Goal: Complete application form: Complete application form

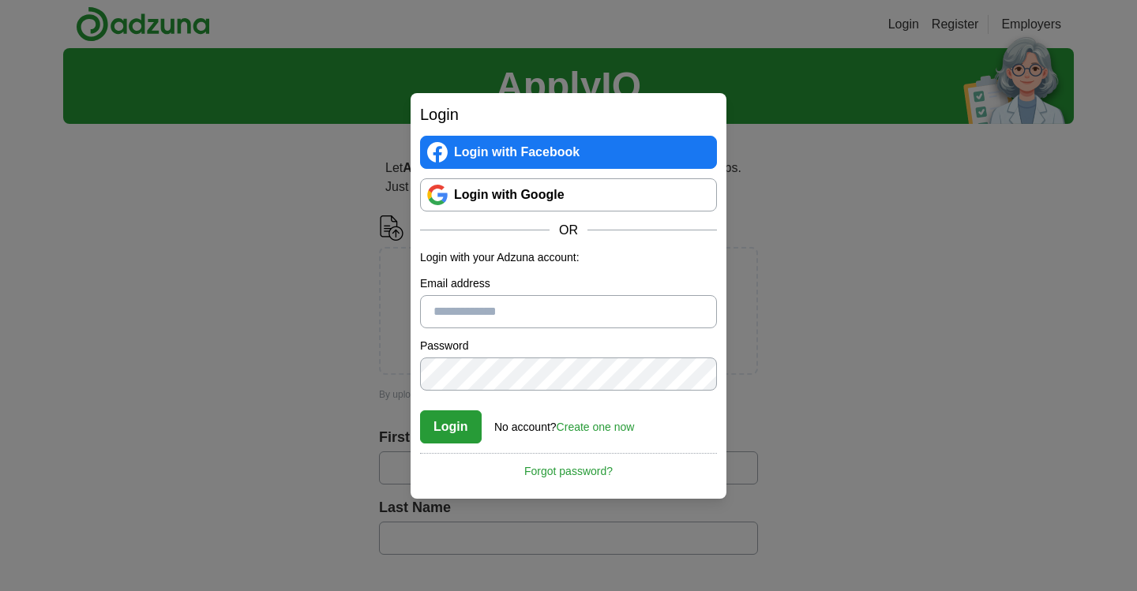
click at [500, 202] on link "Login with Google" at bounding box center [568, 194] width 297 height 33
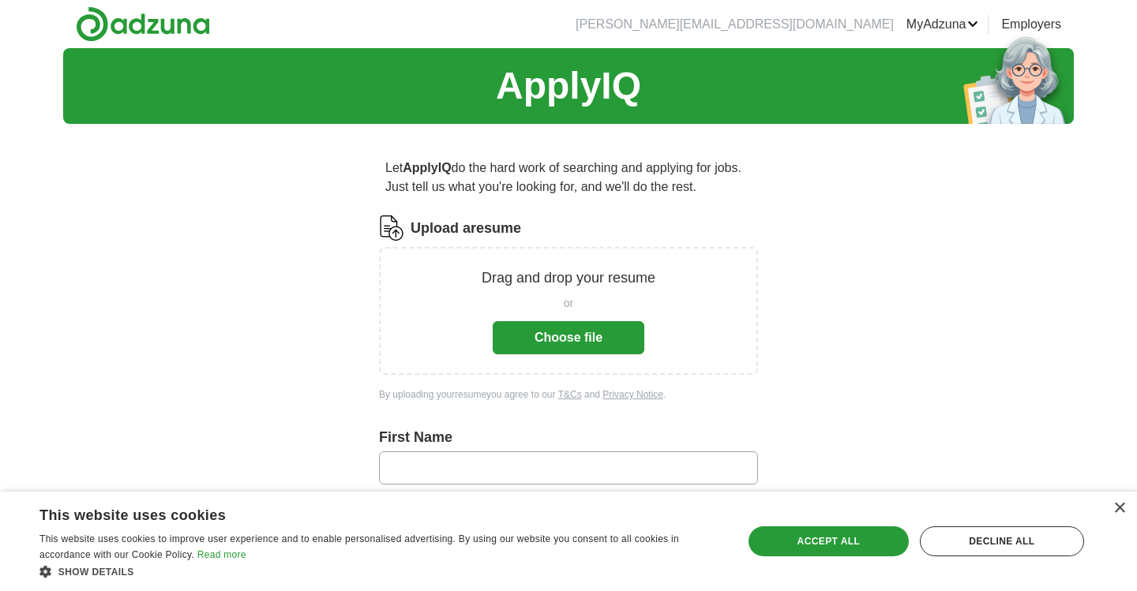
scroll to position [93, 0]
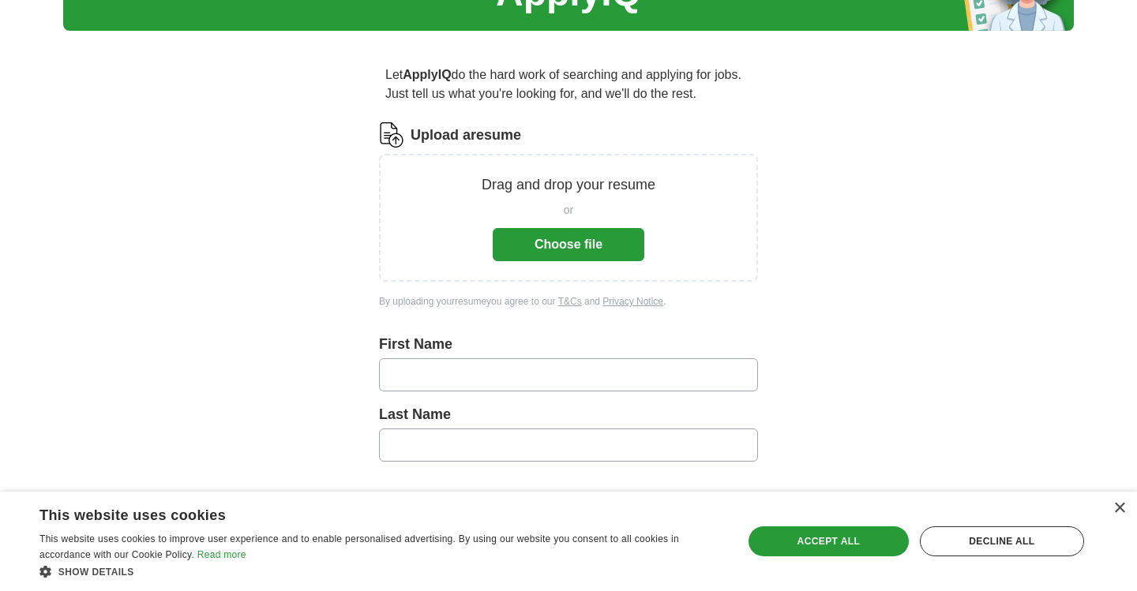
click at [583, 244] on button "Choose file" at bounding box center [569, 244] width 152 height 33
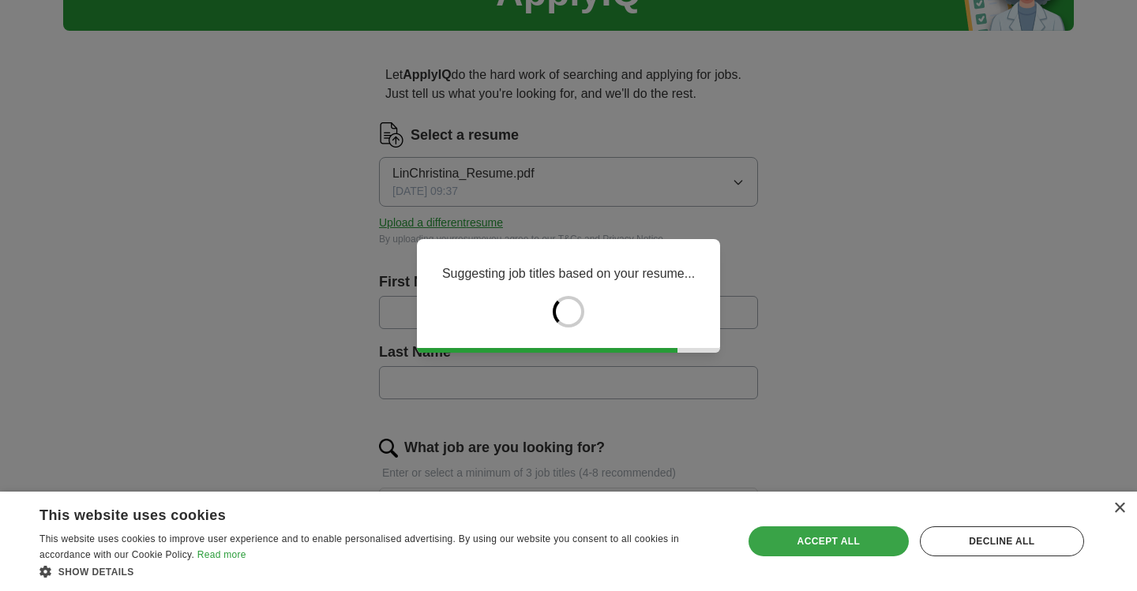
click at [836, 539] on div "Accept all" at bounding box center [828, 542] width 160 height 30
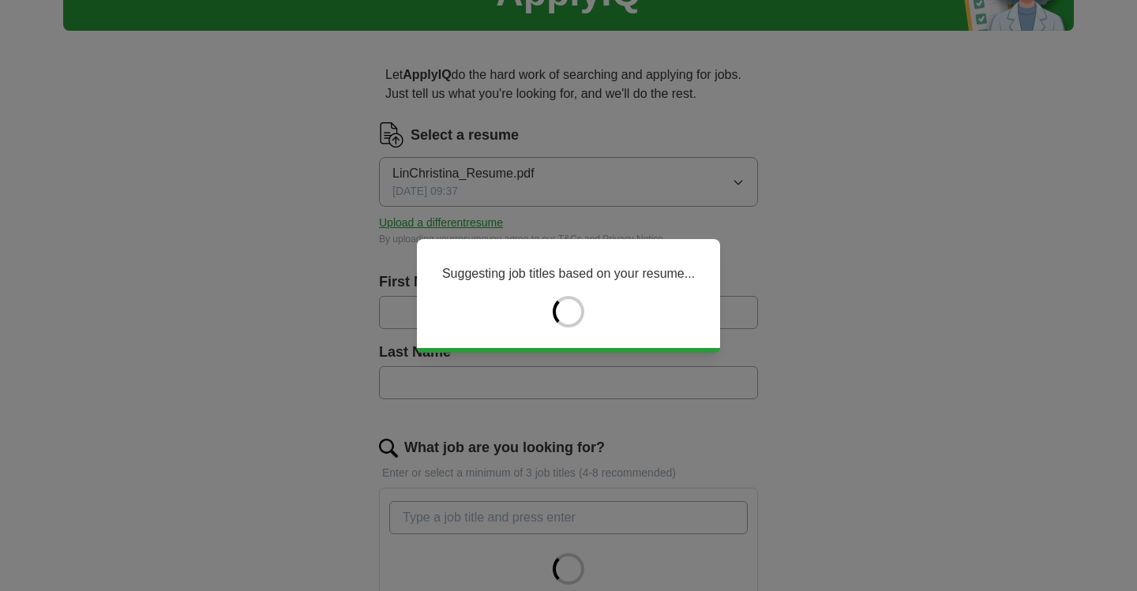
type input "*********"
type input "***"
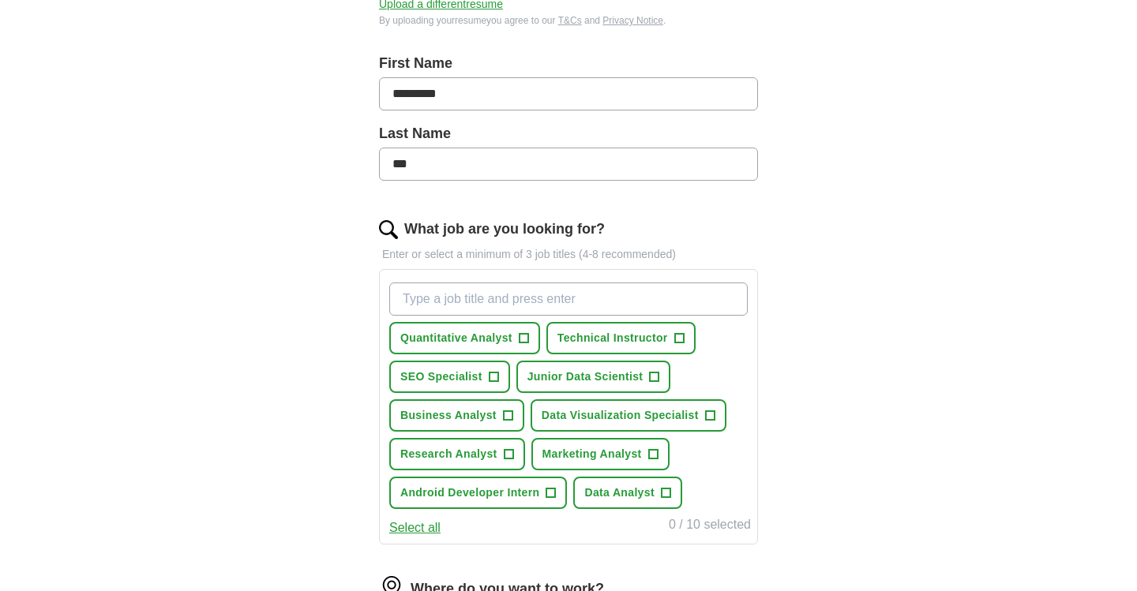
scroll to position [347, 0]
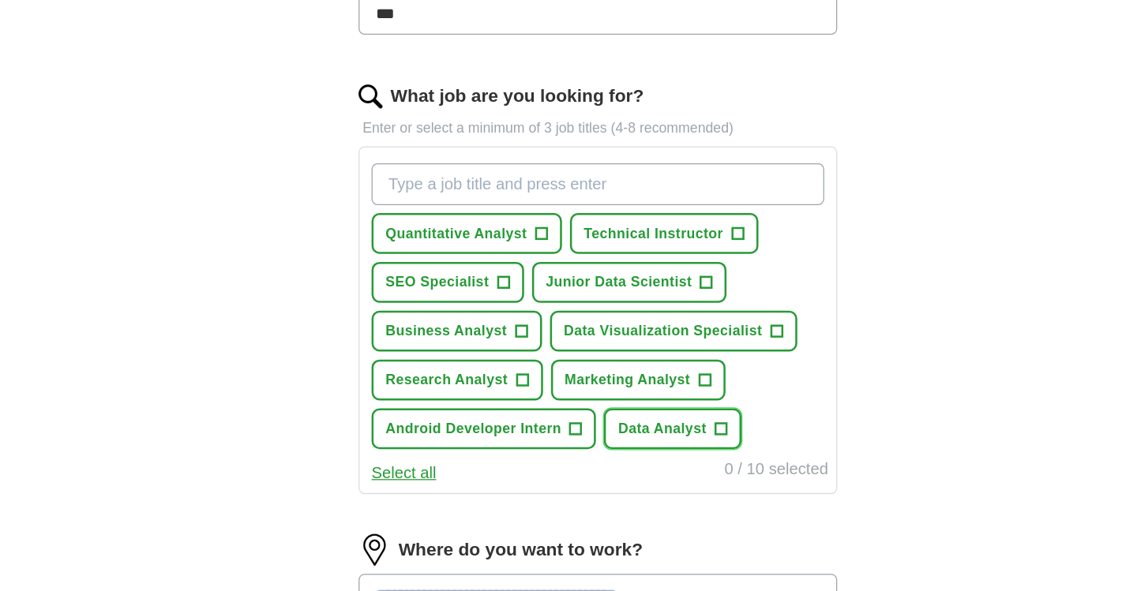
click at [666, 457] on span "+" at bounding box center [665, 458] width 9 height 13
click at [508, 418] on span "+" at bounding box center [508, 420] width 9 height 13
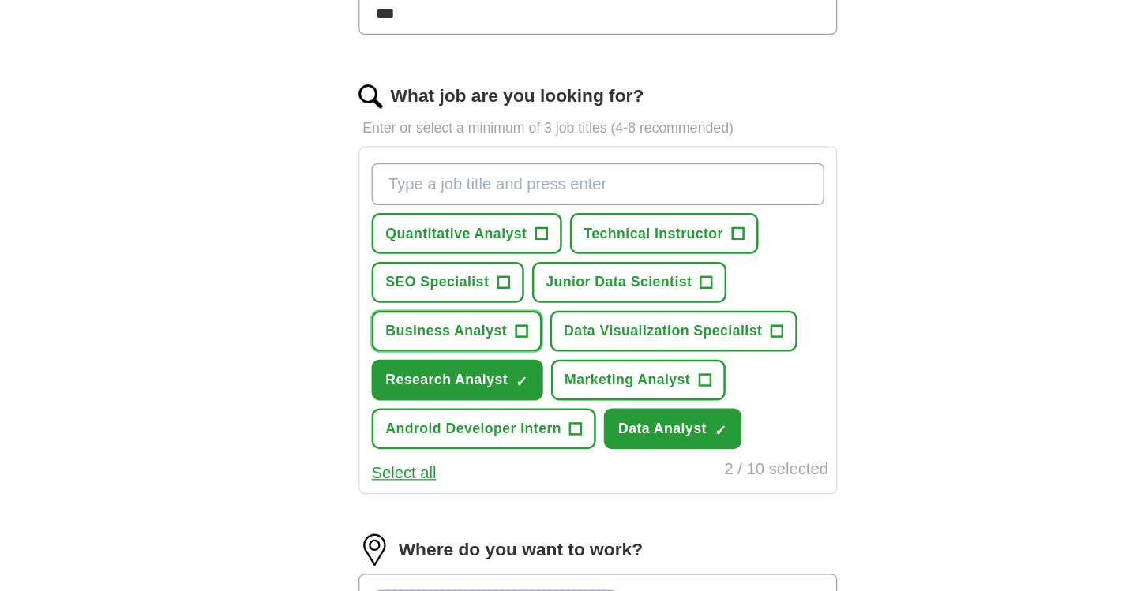
click at [503, 376] on span "+" at bounding box center [507, 381] width 9 height 13
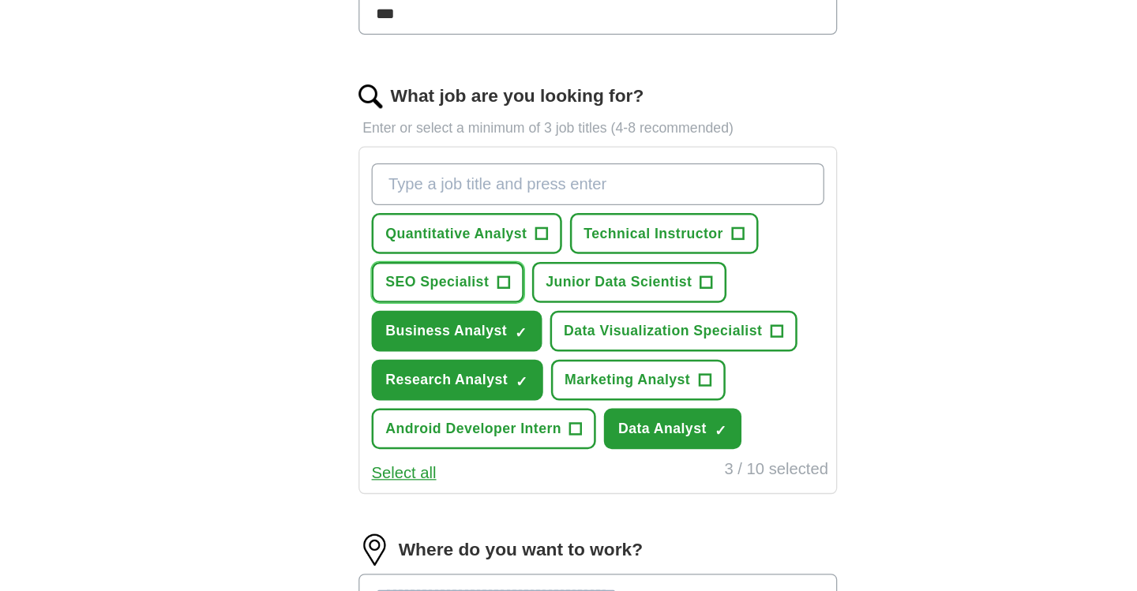
click at [491, 339] on span "+" at bounding box center [493, 342] width 9 height 13
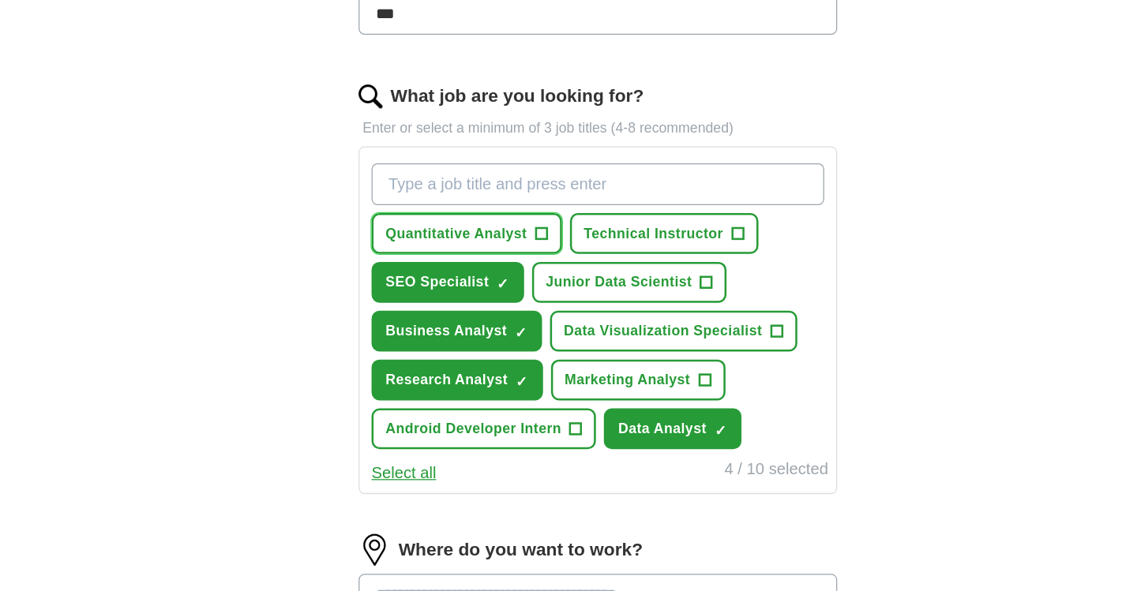
click at [497, 309] on span "Quantitative Analyst" at bounding box center [456, 303] width 112 height 17
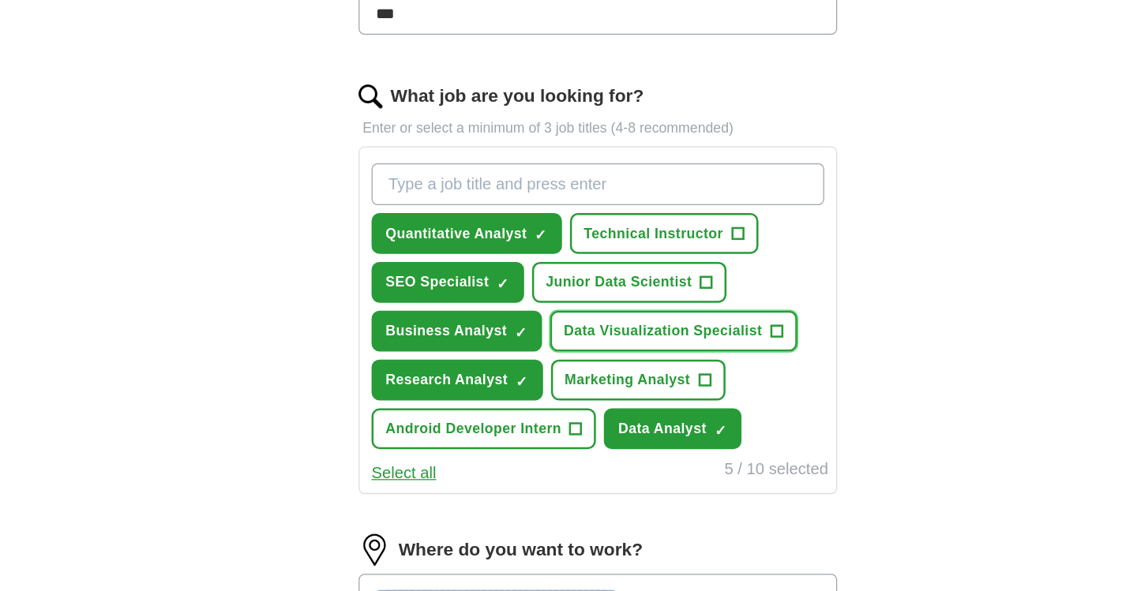
click at [613, 380] on span "Data Visualization Specialist" at bounding box center [620, 381] width 157 height 17
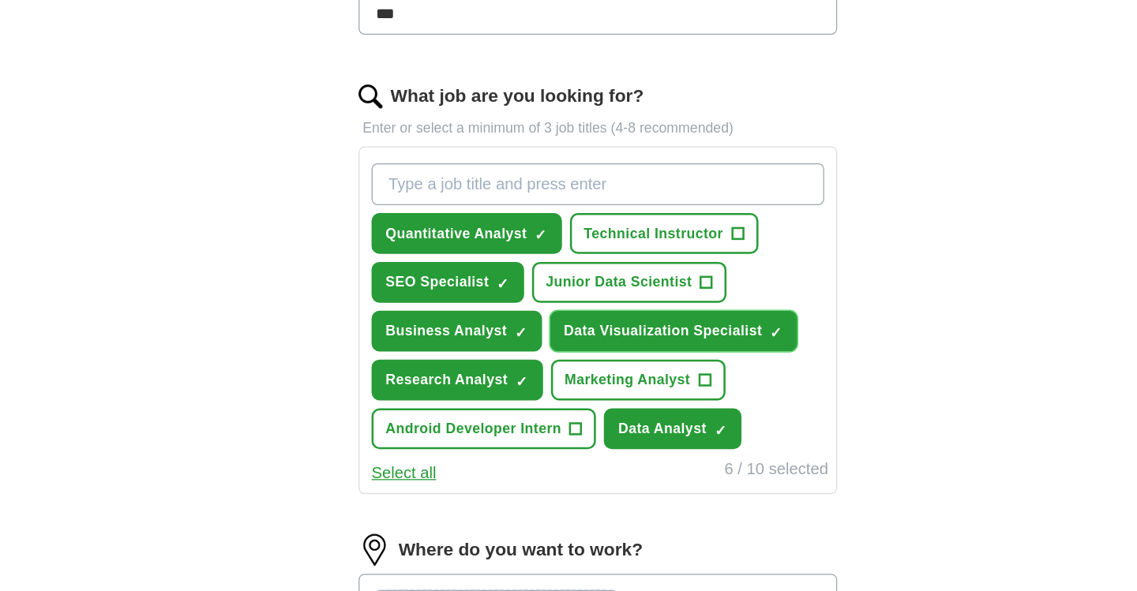
scroll to position [484, 0]
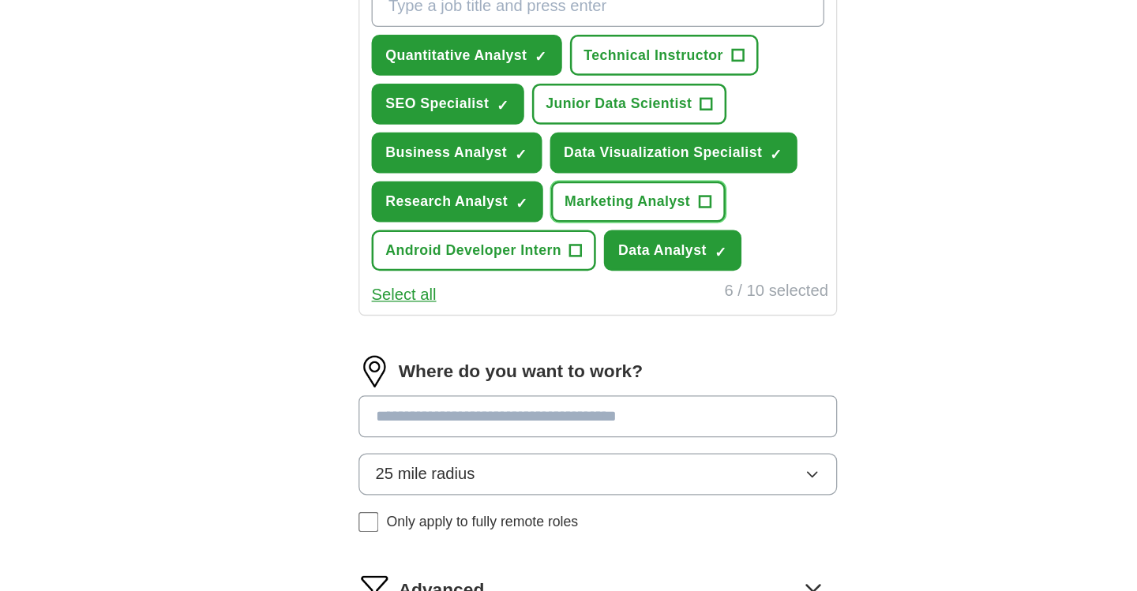
click at [627, 290] on button "Marketing Analyst +" at bounding box center [600, 282] width 138 height 32
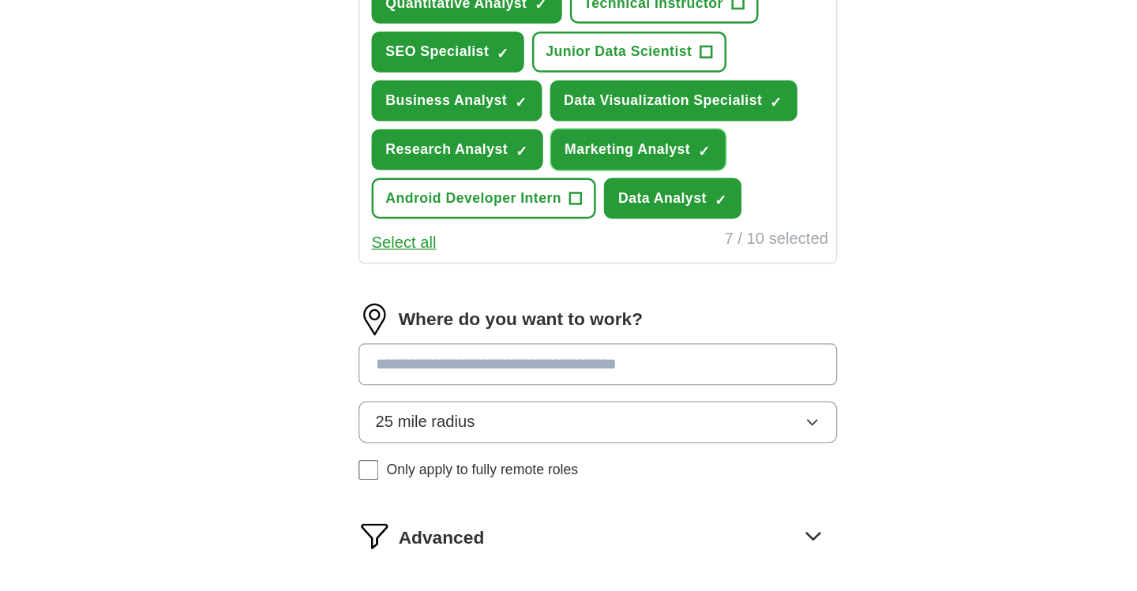
scroll to position [558, 0]
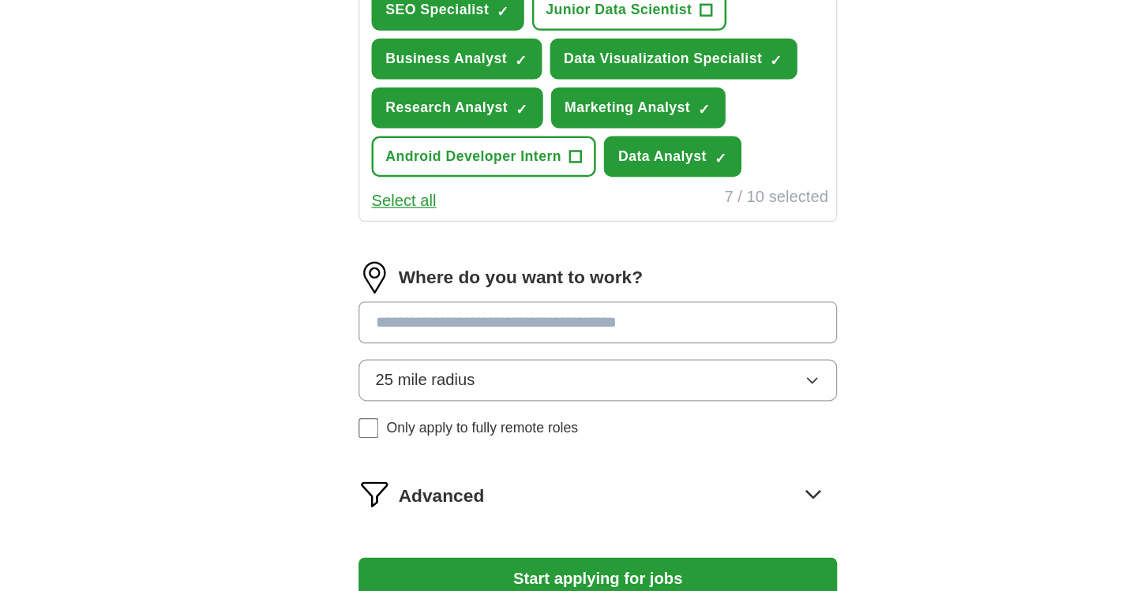
click at [591, 384] on input at bounding box center [568, 378] width 379 height 33
type input "******"
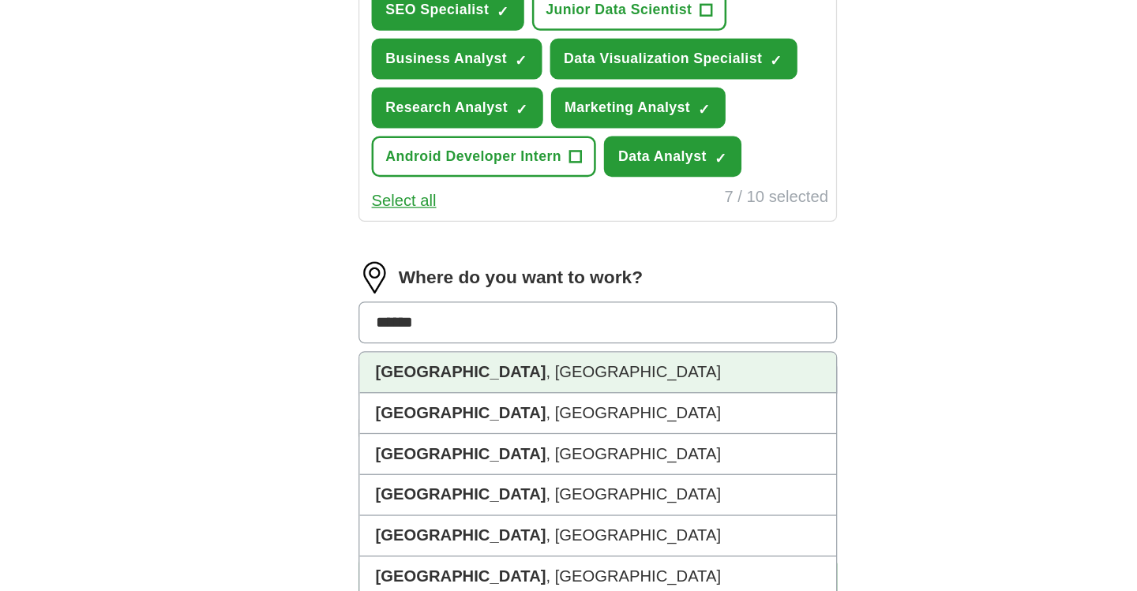
click at [558, 410] on li "Boston , MA" at bounding box center [568, 418] width 377 height 32
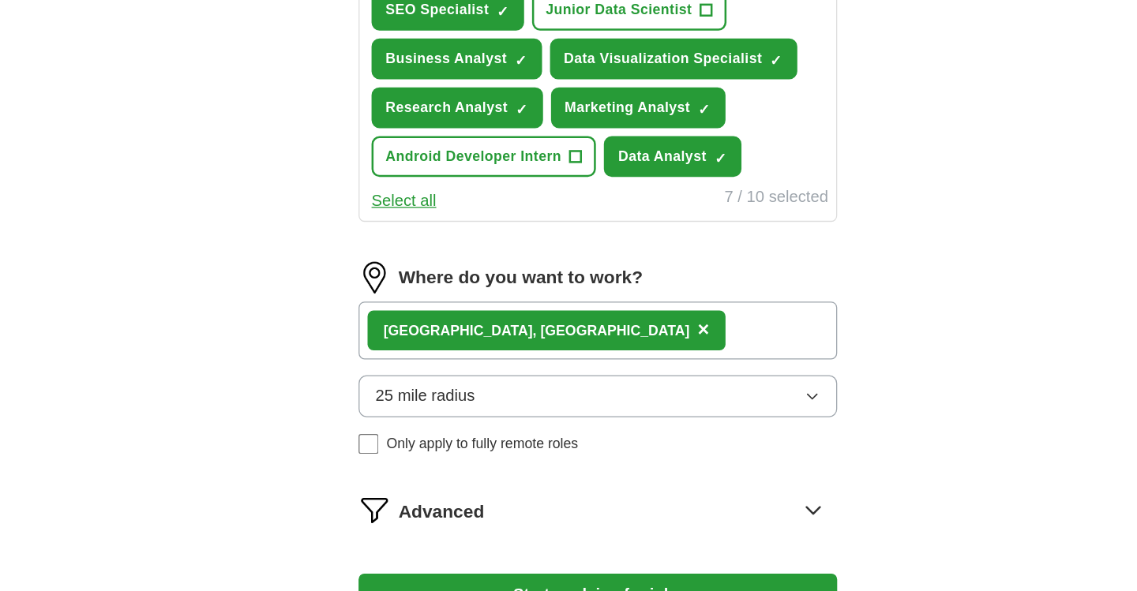
click at [525, 392] on div "Boston , MA ×" at bounding box center [568, 385] width 379 height 46
click at [505, 372] on div "Boston , MA ×" at bounding box center [568, 385] width 379 height 46
click at [486, 439] on button "25 mile radius" at bounding box center [568, 436] width 379 height 33
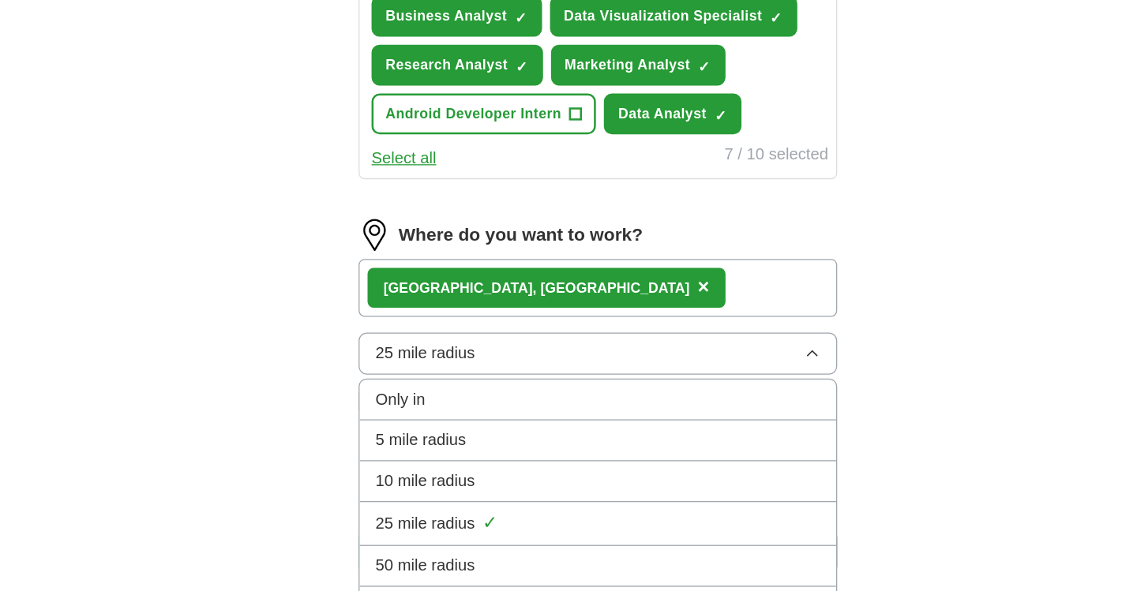
scroll to position [607, 0]
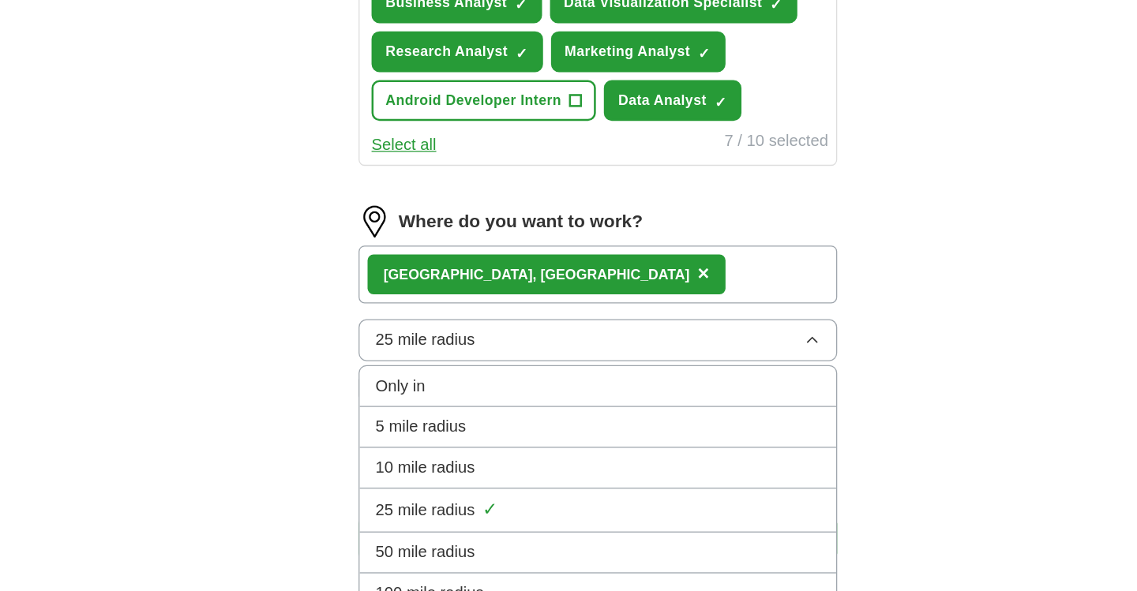
click at [492, 515] on div "25 mile radius ✓" at bounding box center [568, 522] width 352 height 21
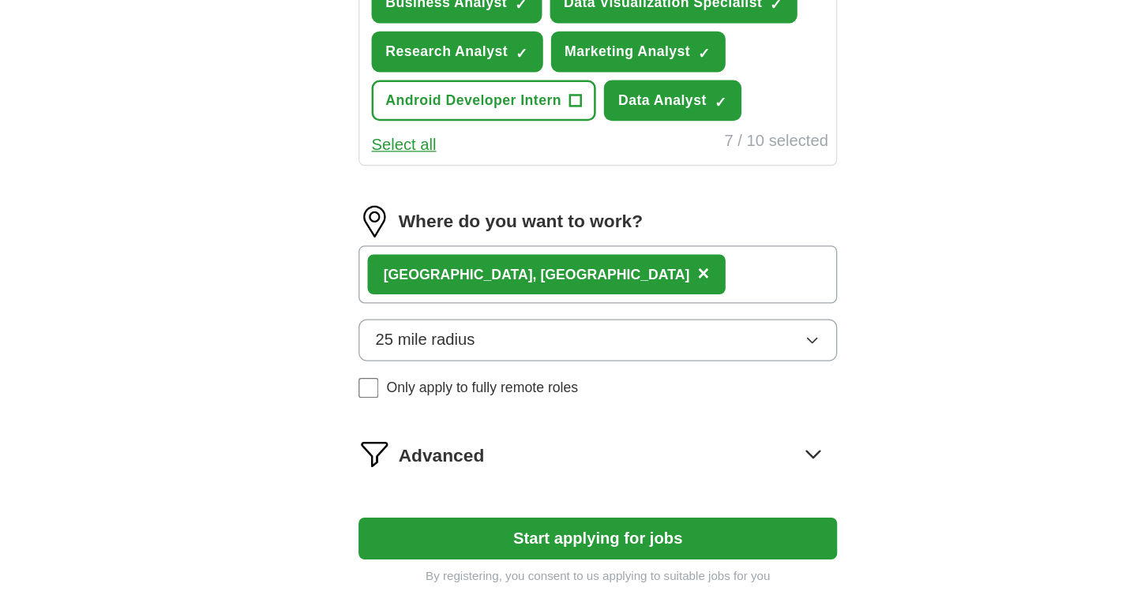
scroll to position [636, 0]
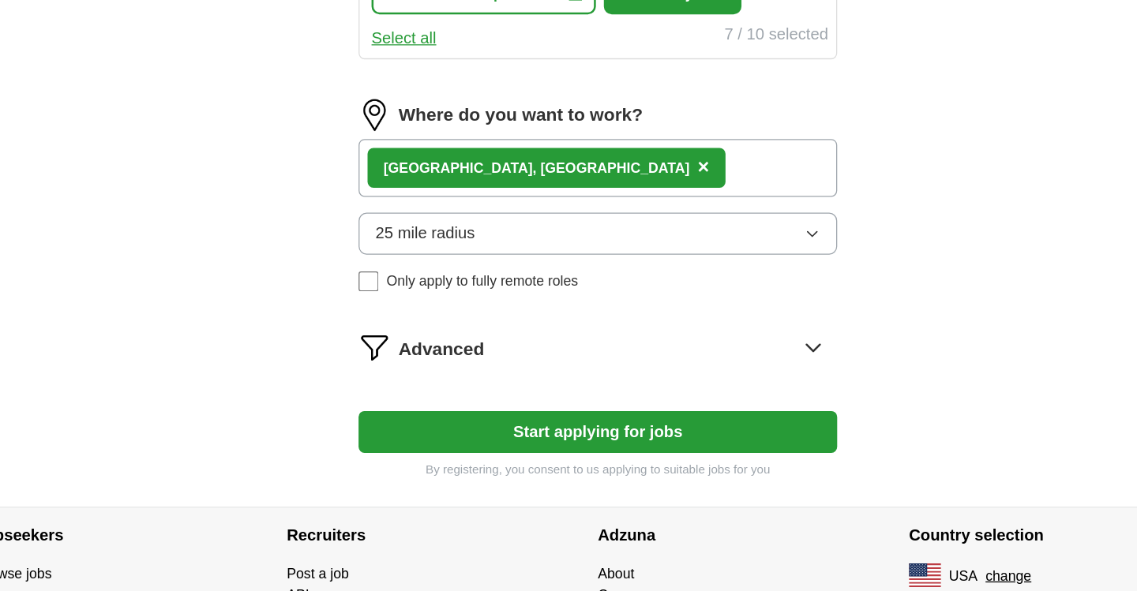
click at [522, 465] on button "Start applying for jobs" at bounding box center [568, 464] width 379 height 33
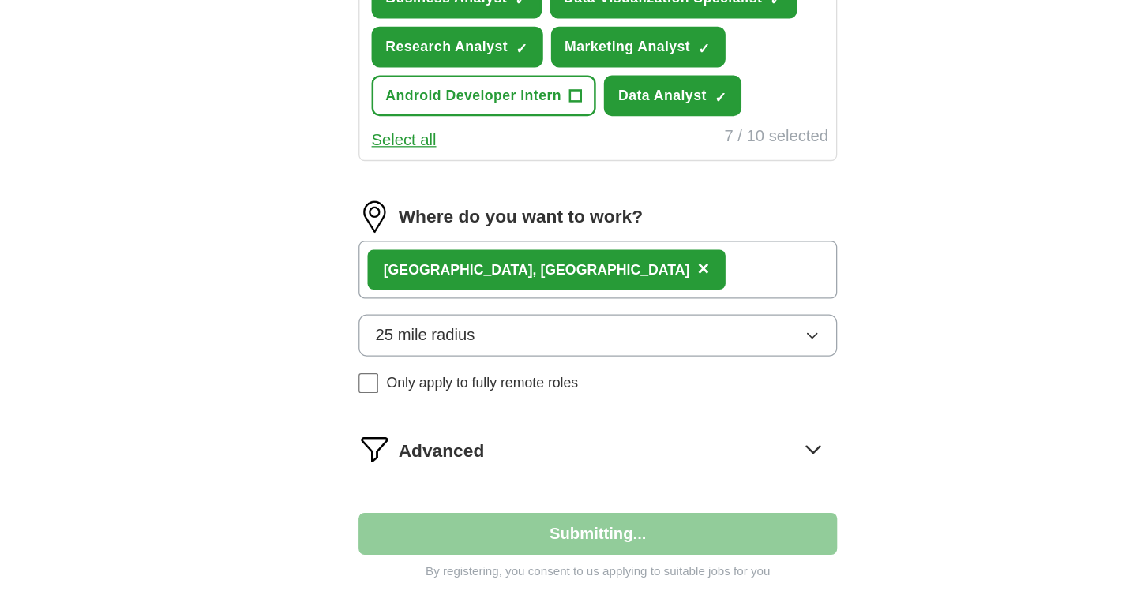
select select "**"
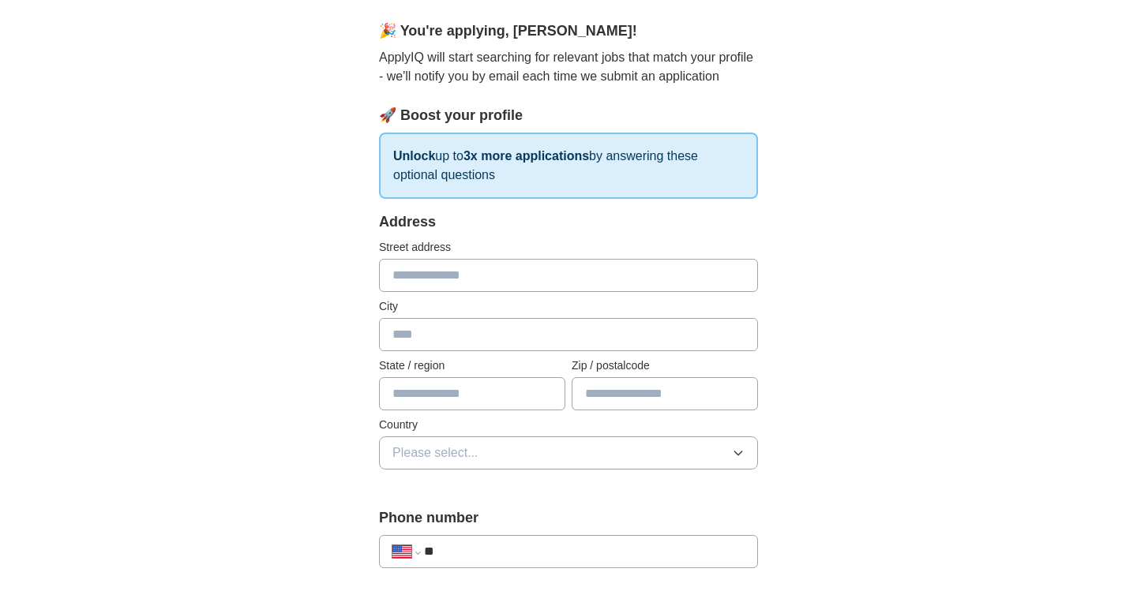
scroll to position [87, 0]
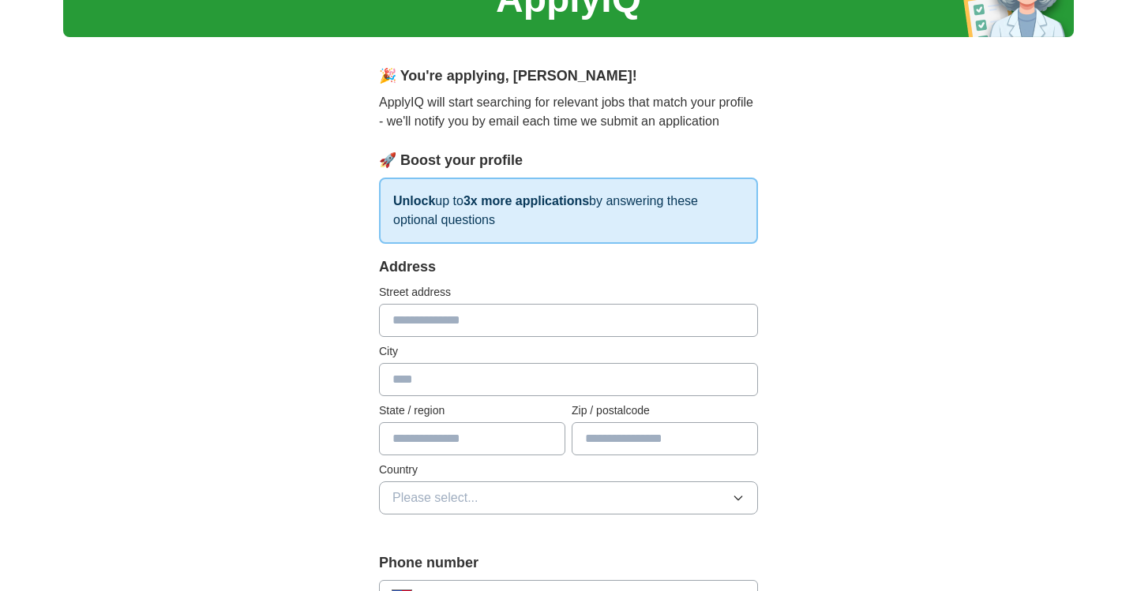
click at [544, 327] on input "text" at bounding box center [568, 320] width 379 height 33
type input "**********"
type input "*******"
type input "**"
type input "*****"
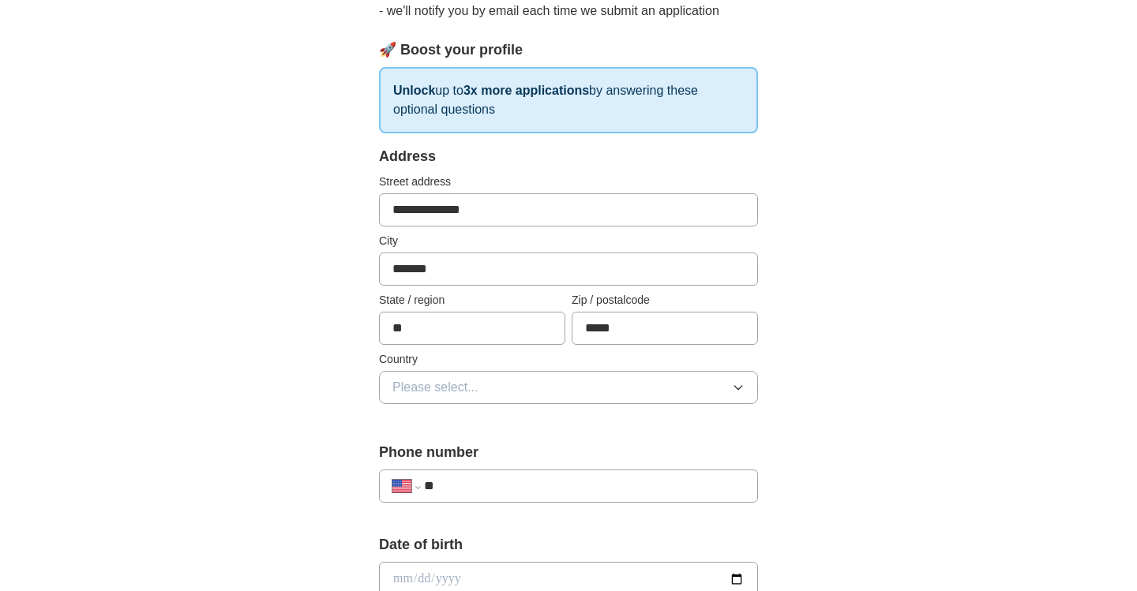
scroll to position [203, 0]
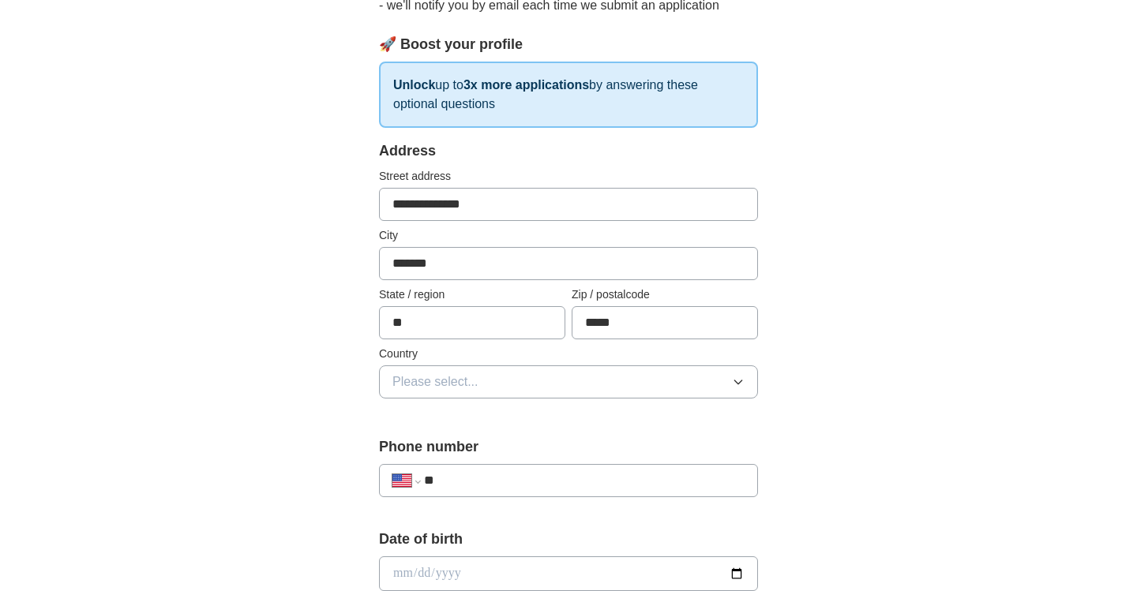
click at [504, 382] on button "Please select..." at bounding box center [568, 381] width 379 height 33
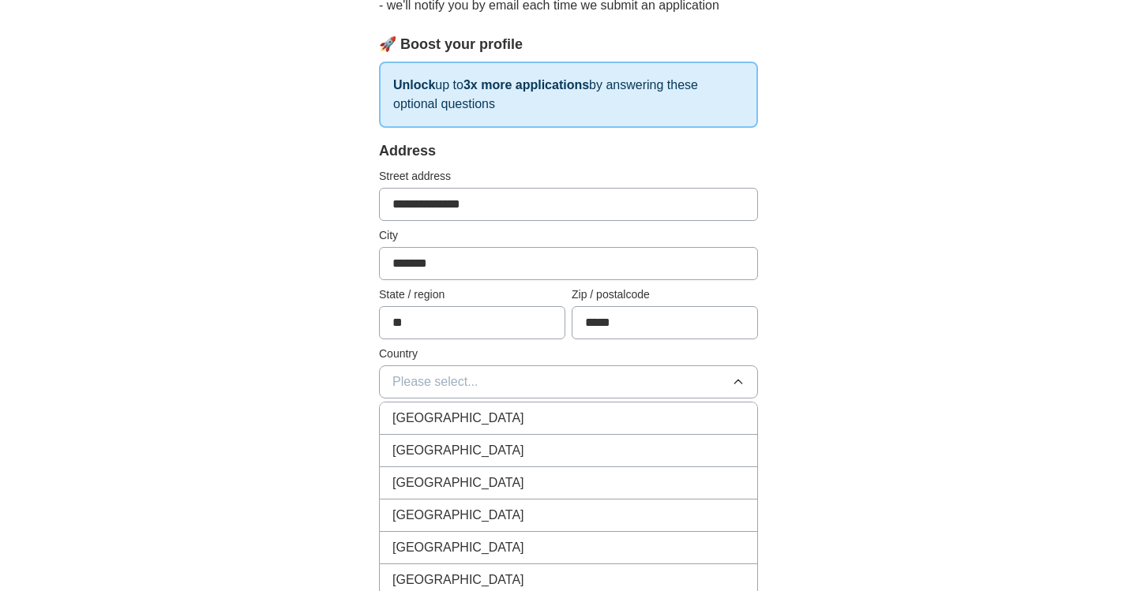
click at [488, 453] on div "United States" at bounding box center [568, 450] width 352 height 19
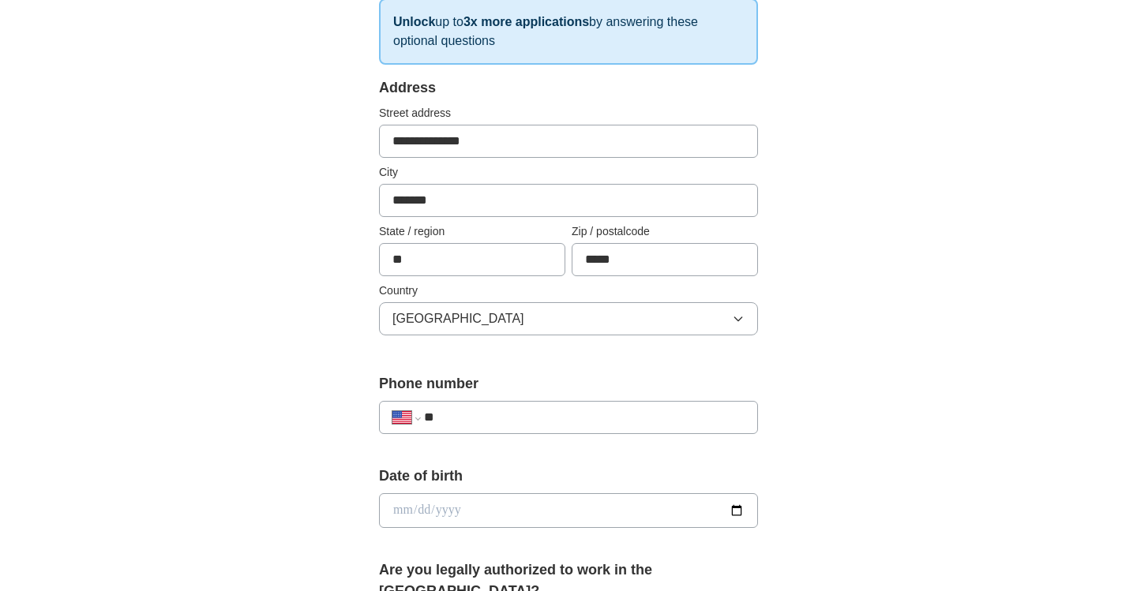
scroll to position [265, 0]
click at [486, 410] on input "**" at bounding box center [584, 418] width 320 height 19
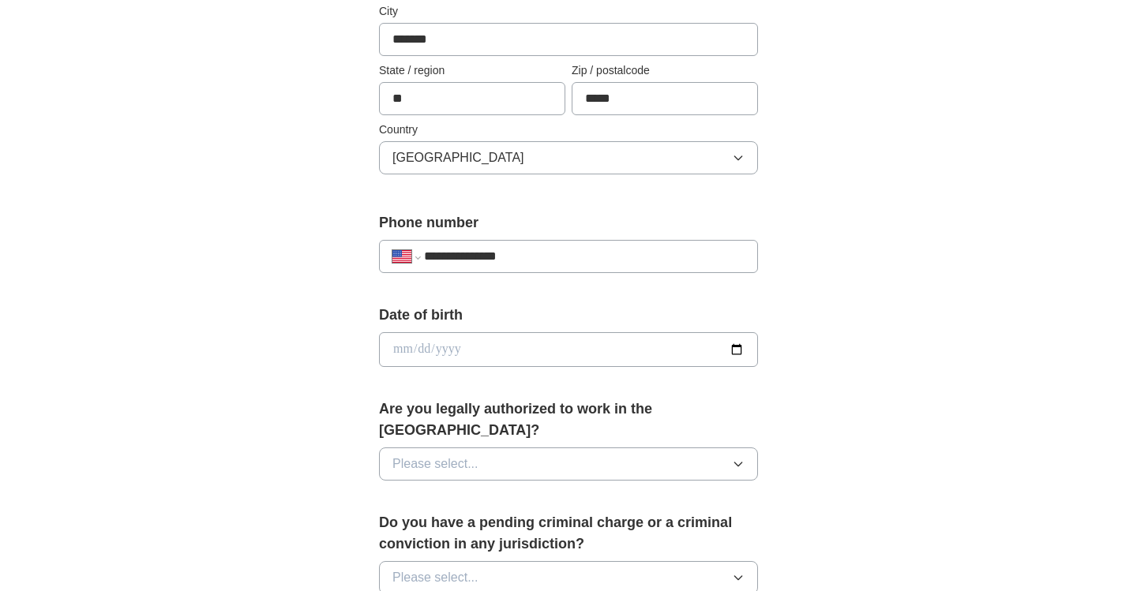
scroll to position [465, 0]
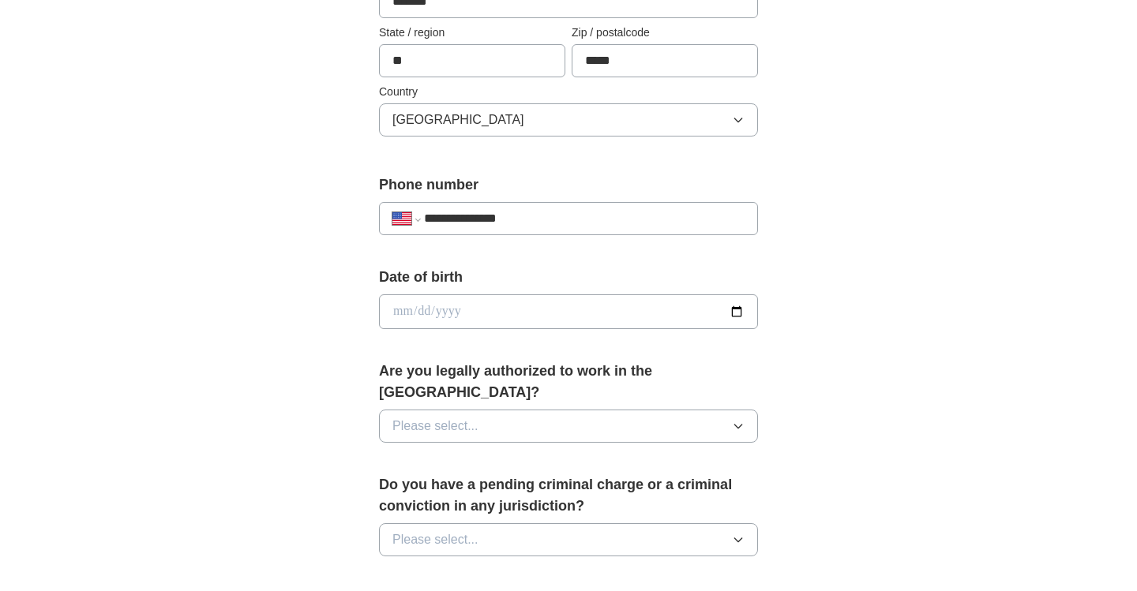
type input "**********"
click at [497, 311] on input "date" at bounding box center [568, 311] width 379 height 35
type input "**********"
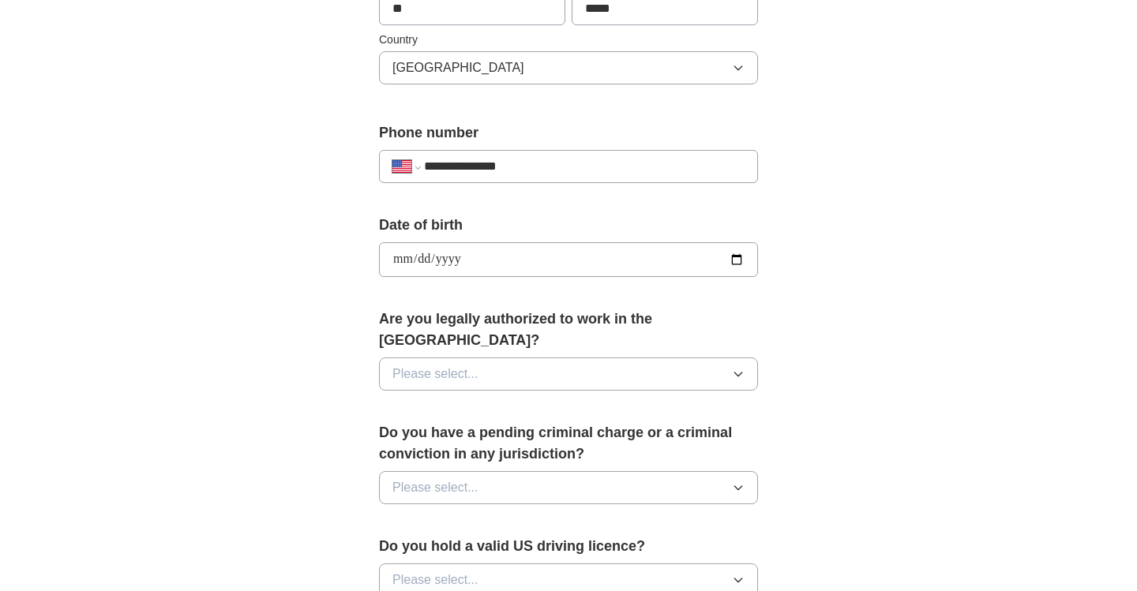
scroll to position [518, 0]
click at [491, 357] on button "Please select..." at bounding box center [568, 373] width 379 height 33
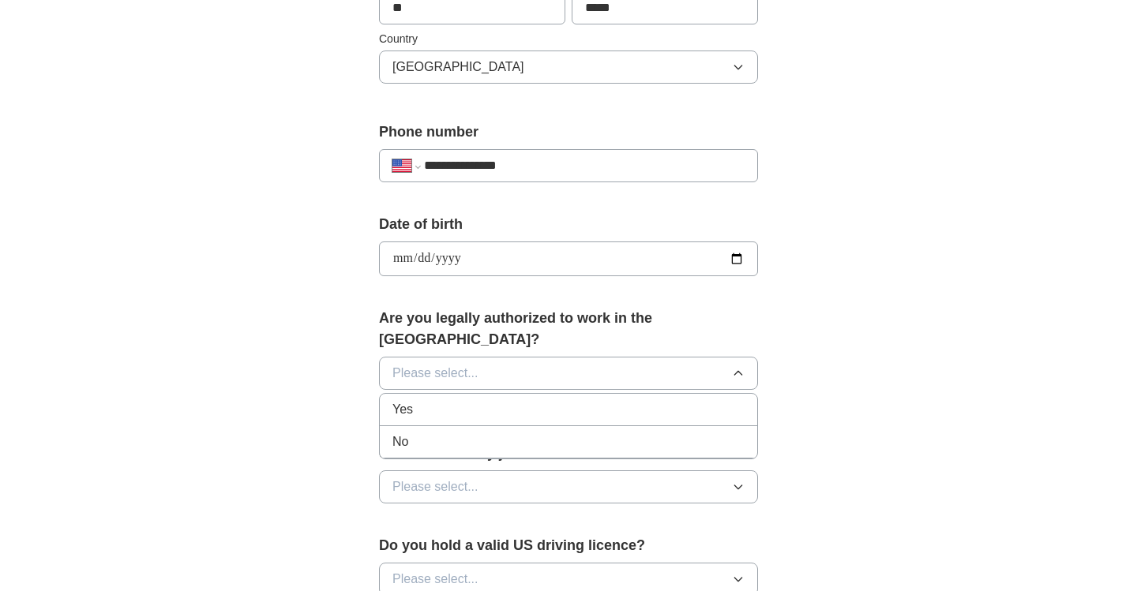
click at [476, 400] on li "Yes" at bounding box center [568, 410] width 377 height 32
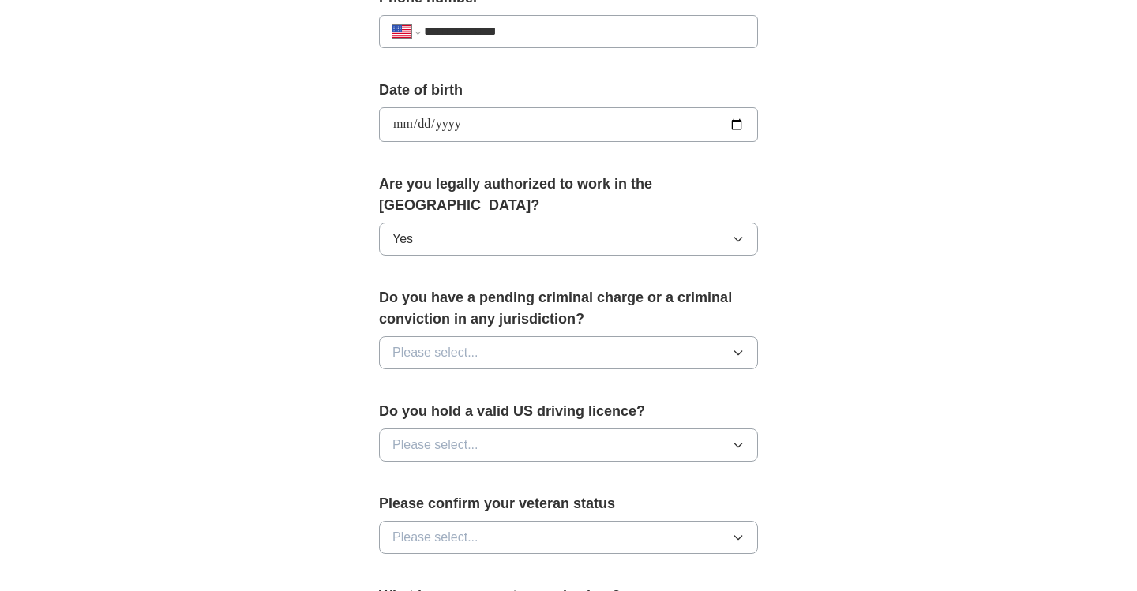
scroll to position [651, 0]
click at [487, 337] on button "Please select..." at bounding box center [568, 353] width 379 height 33
click at [478, 413] on div "No" at bounding box center [568, 422] width 352 height 19
click at [478, 429] on button "Please select..." at bounding box center [568, 445] width 379 height 33
click at [478, 505] on div "No" at bounding box center [568, 514] width 352 height 19
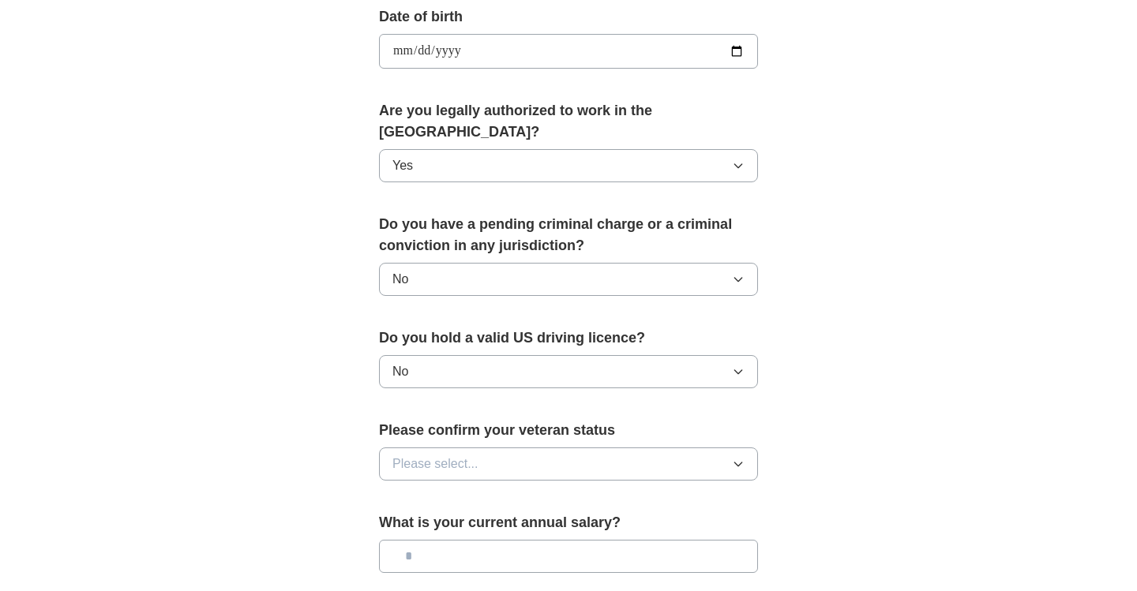
scroll to position [745, 0]
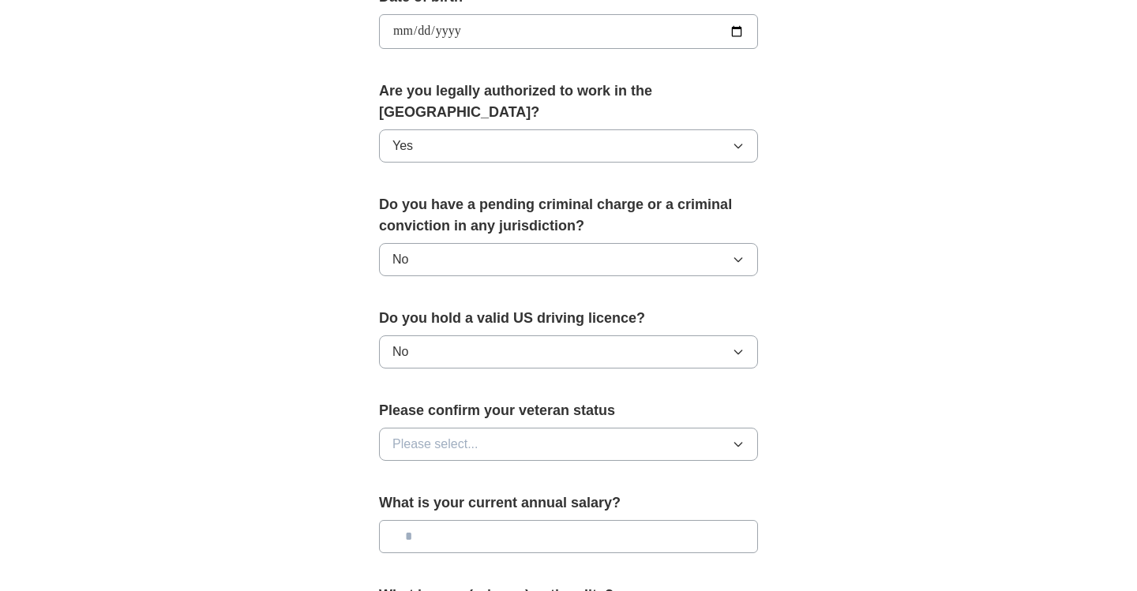
click at [470, 435] on span "Please select..." at bounding box center [435, 444] width 86 height 19
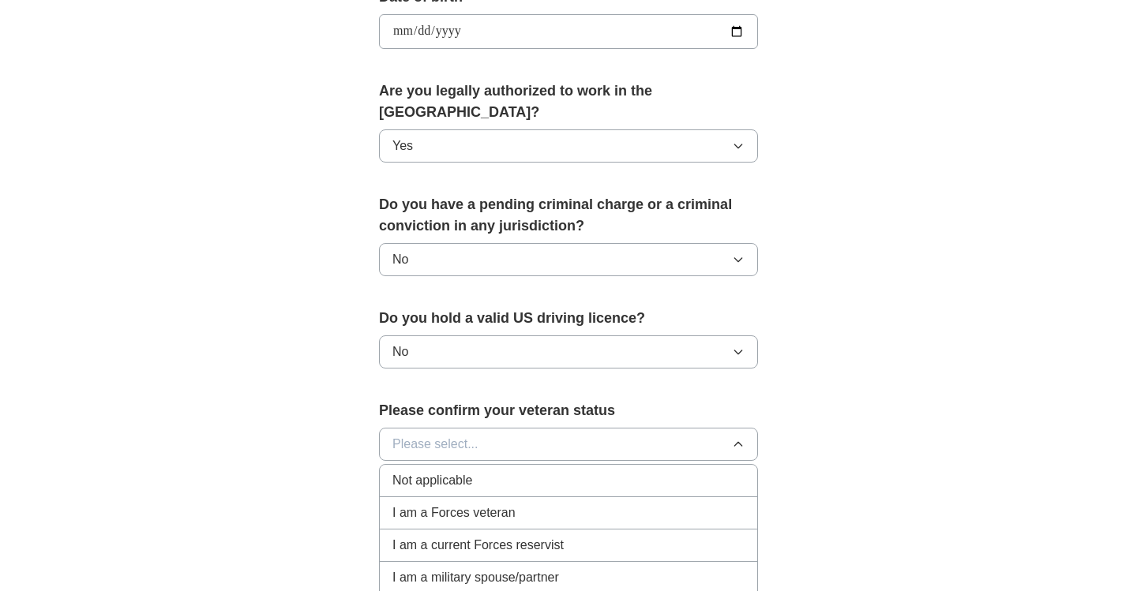
scroll to position [855, 0]
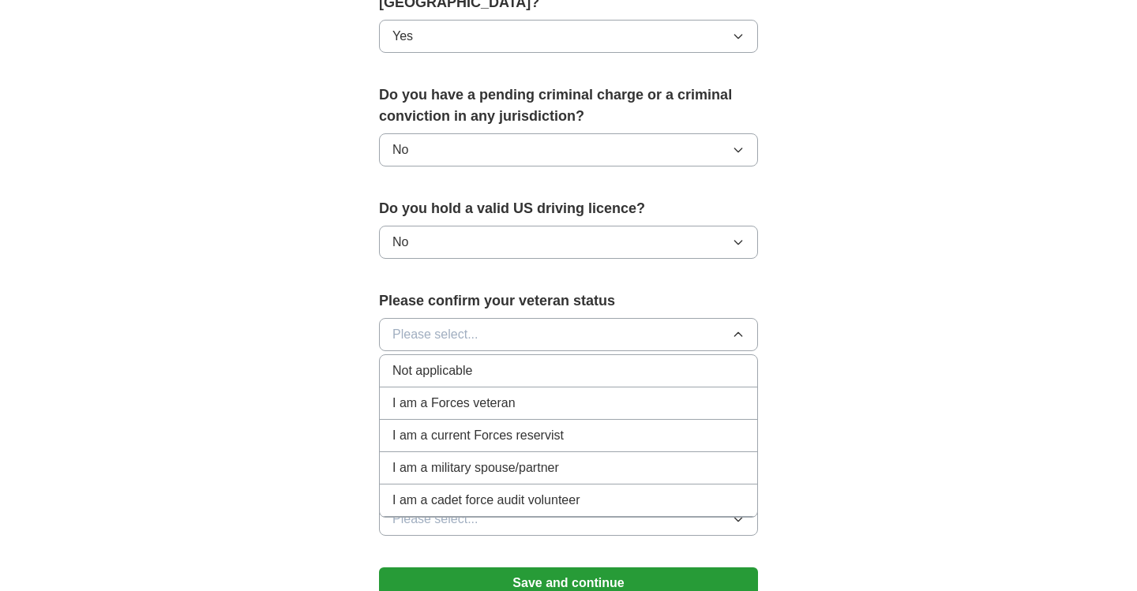
click at [489, 362] on div "Not applicable" at bounding box center [568, 371] width 352 height 19
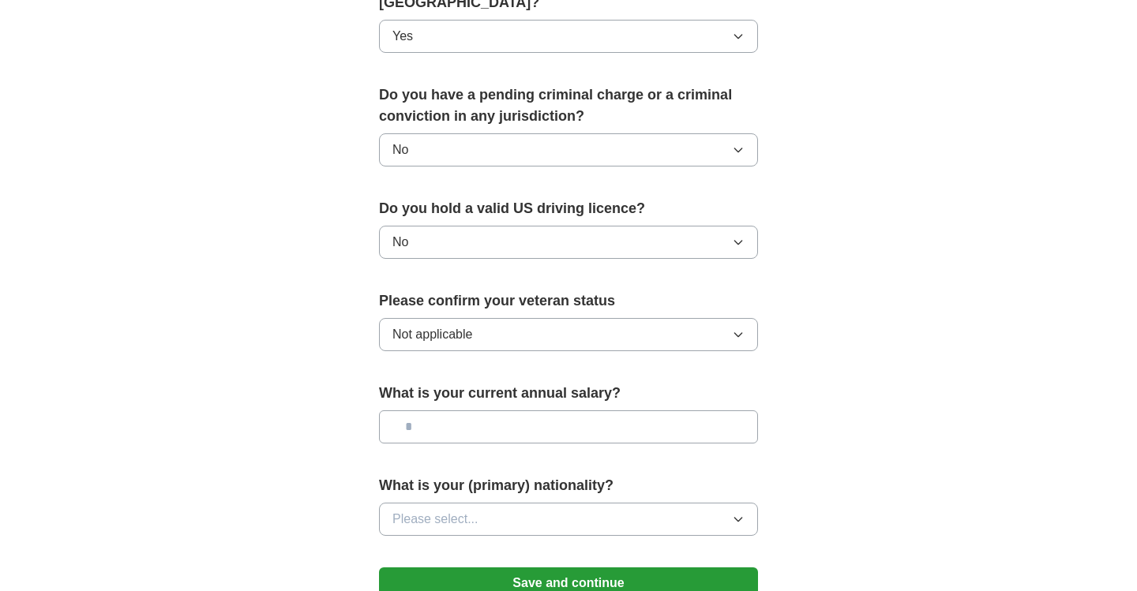
click at [489, 410] on input "text" at bounding box center [568, 426] width 379 height 33
click at [482, 444] on form "**********" at bounding box center [568, 51] width 379 height 1126
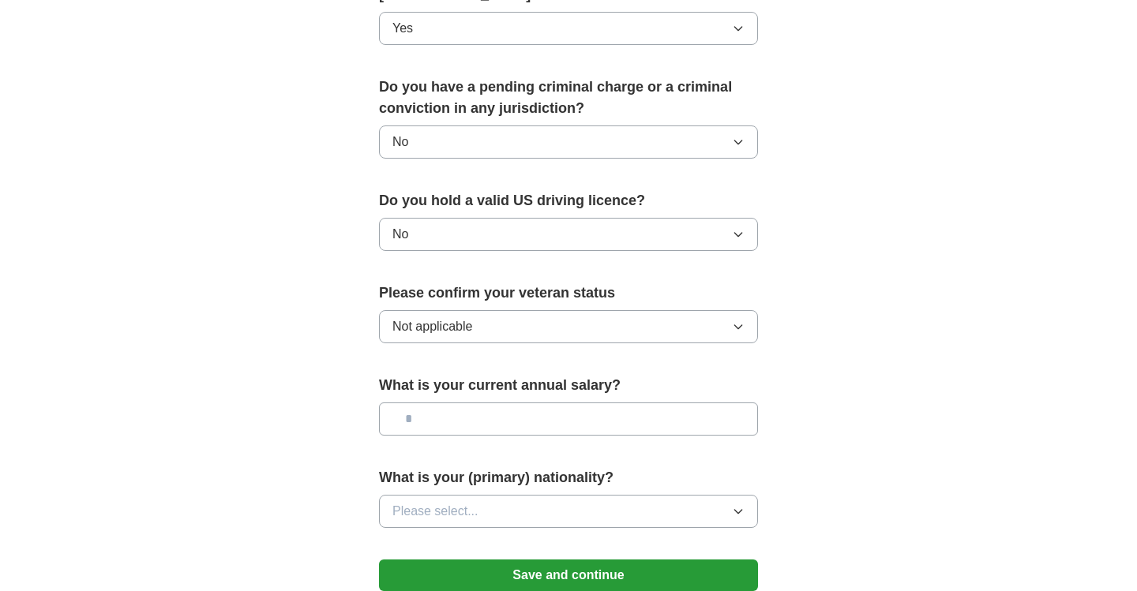
scroll to position [902, 0]
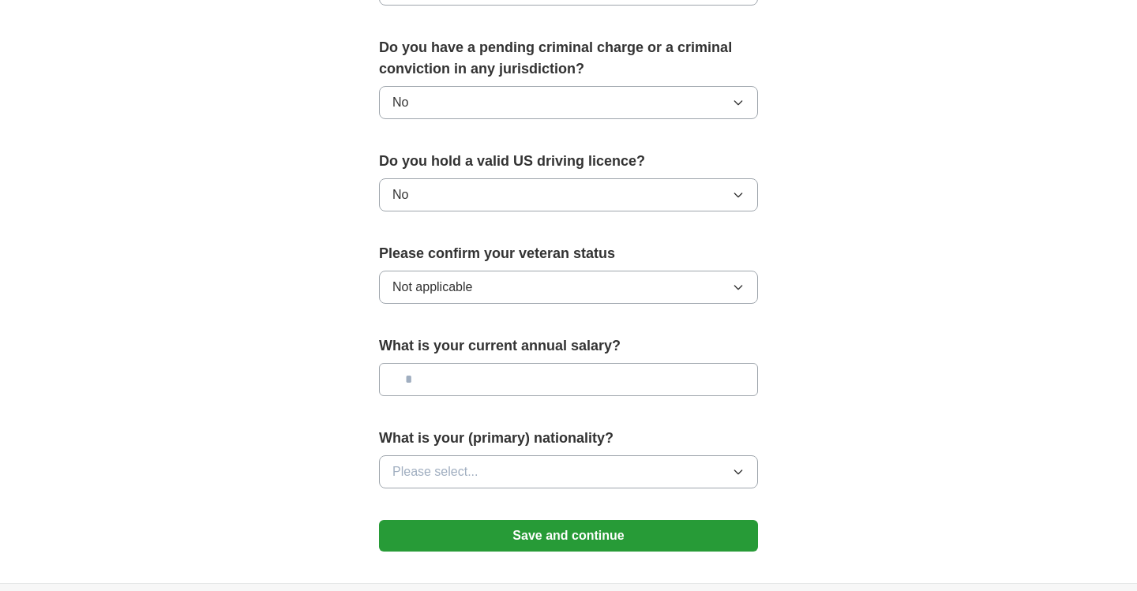
click at [473, 463] on span "Please select..." at bounding box center [435, 472] width 86 height 19
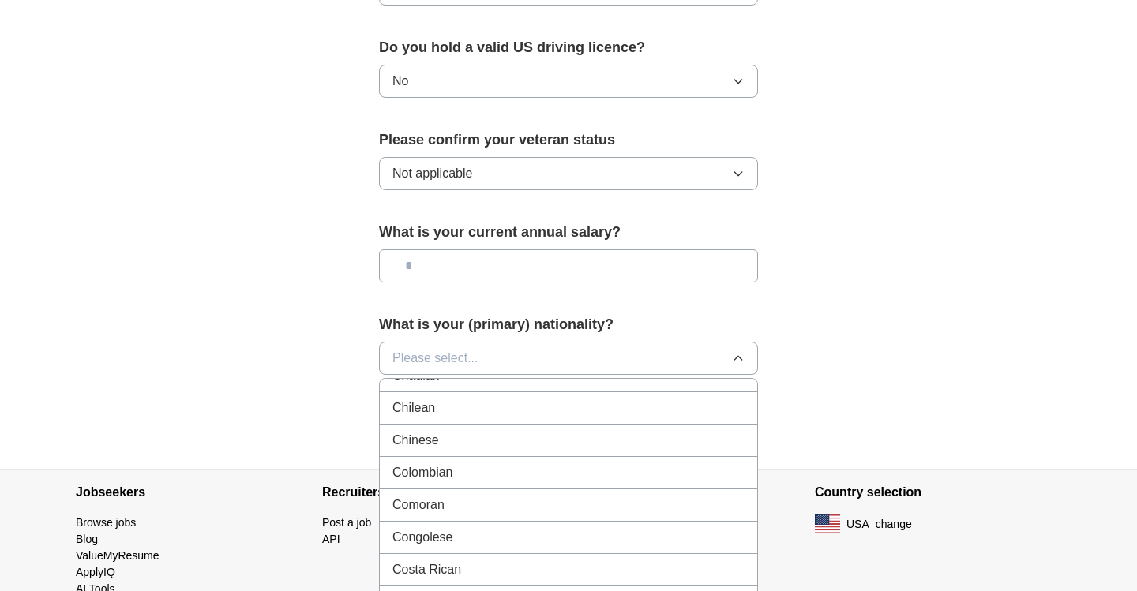
scroll to position [1130, 0]
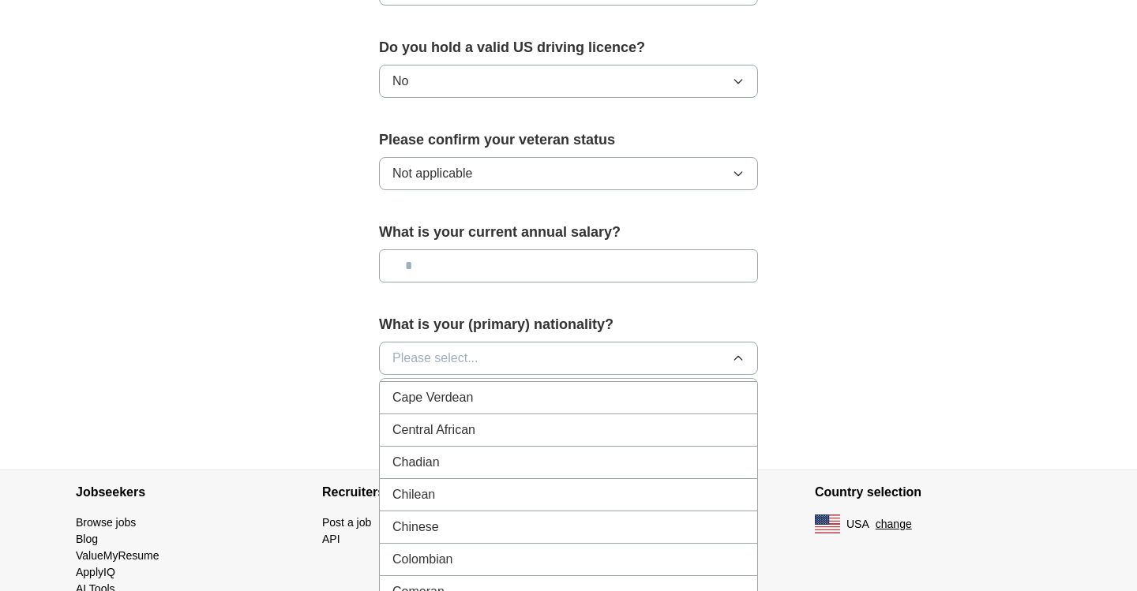
click at [458, 518] on div "Chinese" at bounding box center [568, 527] width 352 height 19
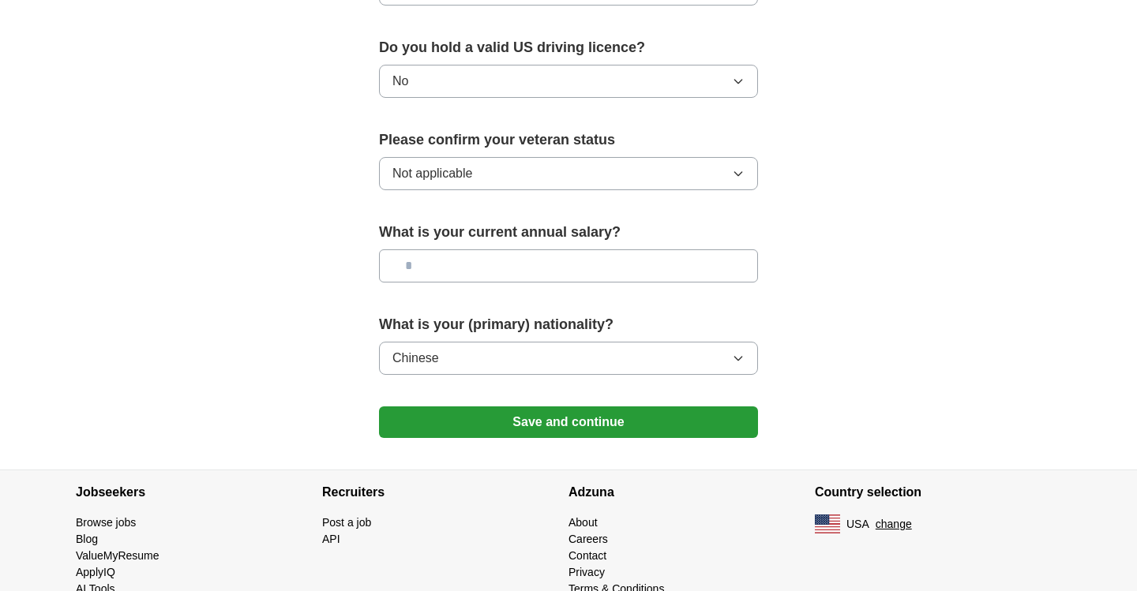
click at [491, 407] on button "Save and continue" at bounding box center [568, 423] width 379 height 32
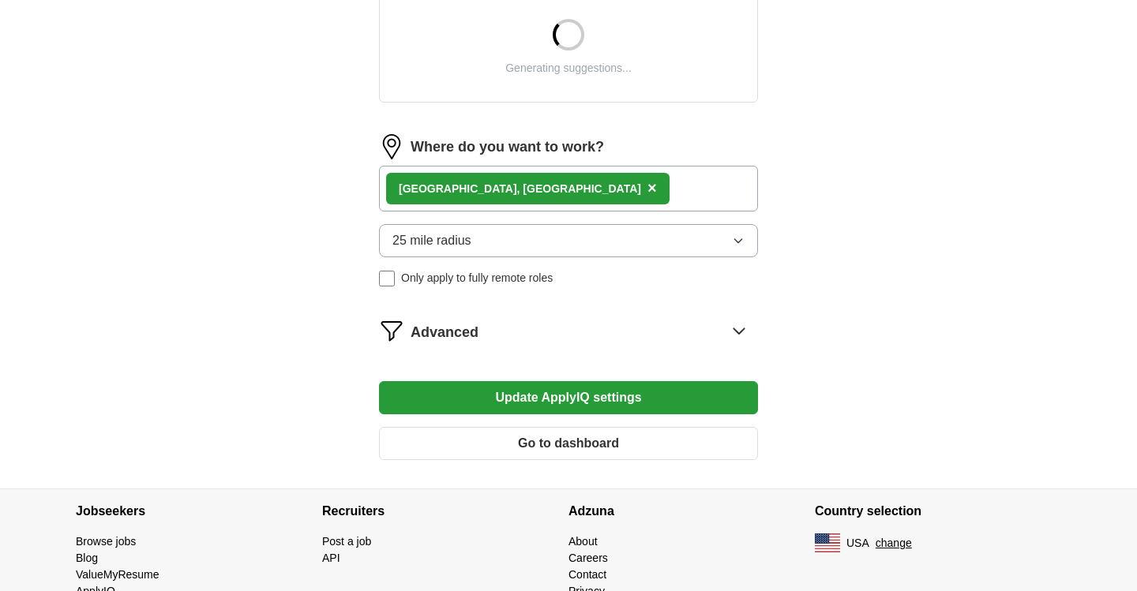
scroll to position [684, 0]
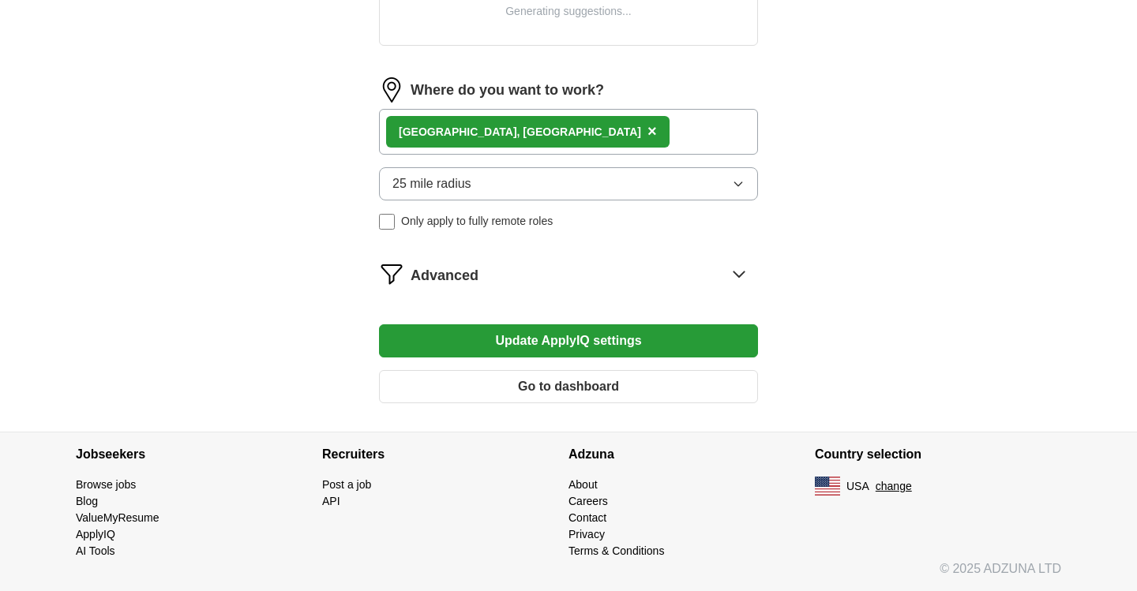
click at [558, 338] on button "Update ApplyIQ settings" at bounding box center [568, 340] width 379 height 33
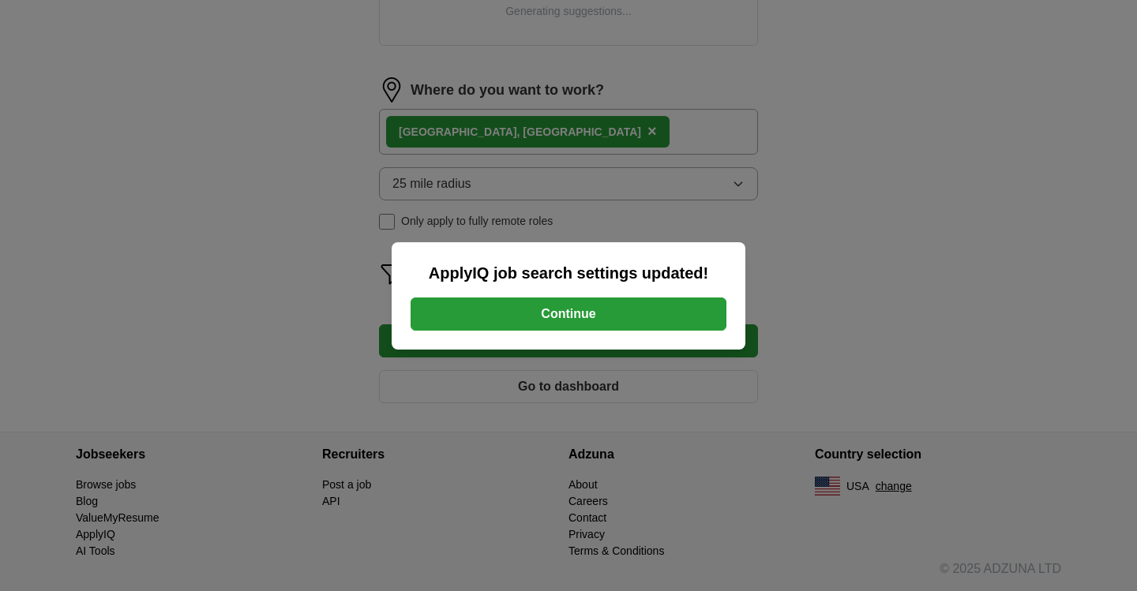
click at [700, 324] on button "Continue" at bounding box center [568, 314] width 316 height 33
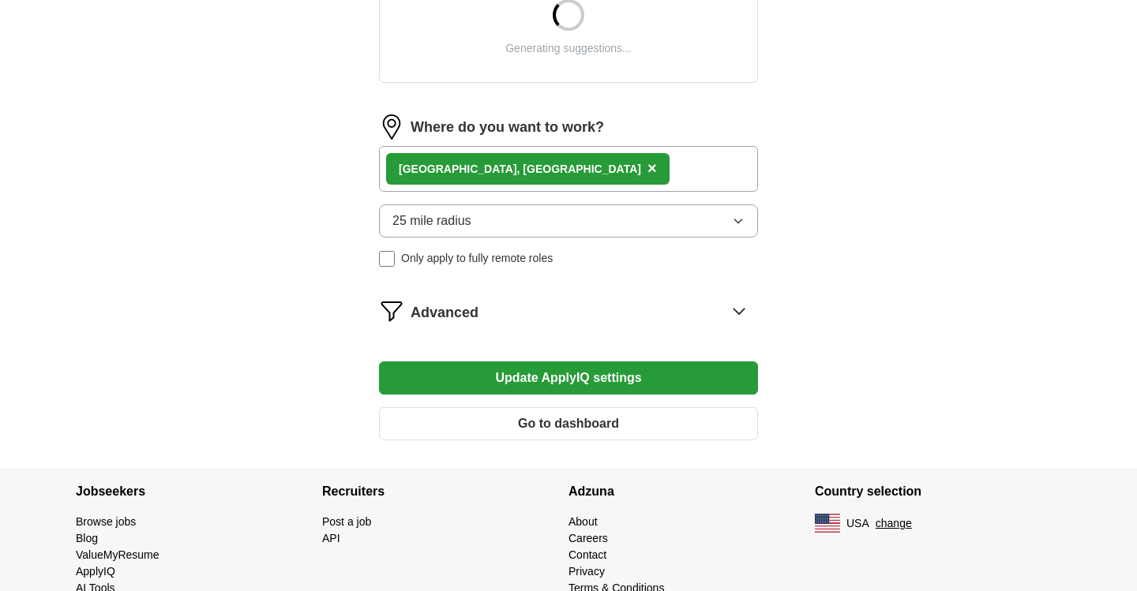
scroll to position [684, 0]
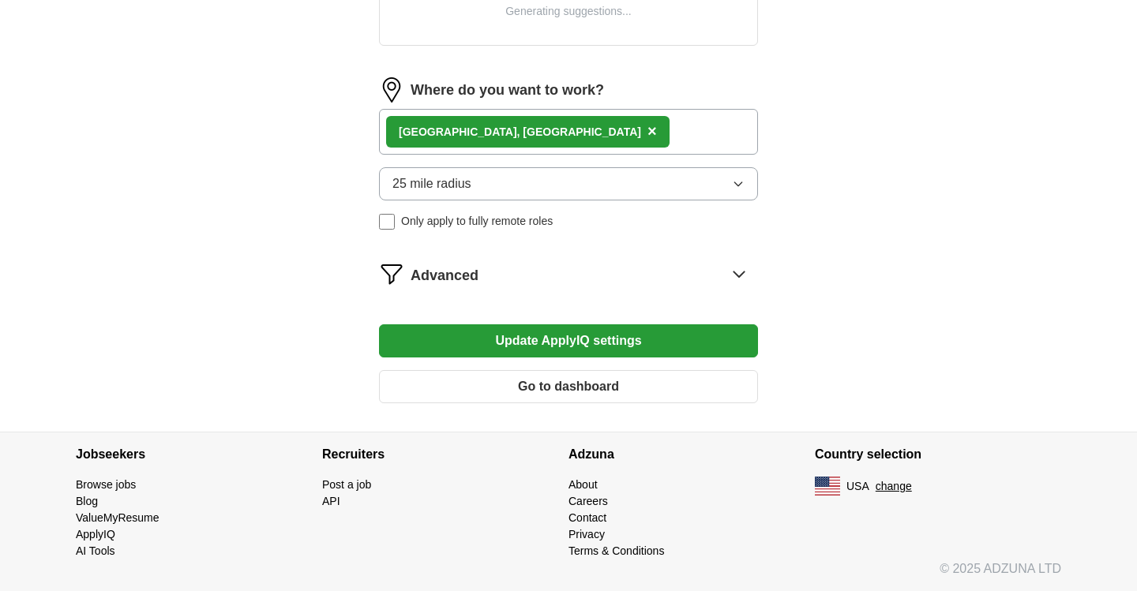
click at [470, 334] on button "Update ApplyIQ settings" at bounding box center [568, 340] width 379 height 33
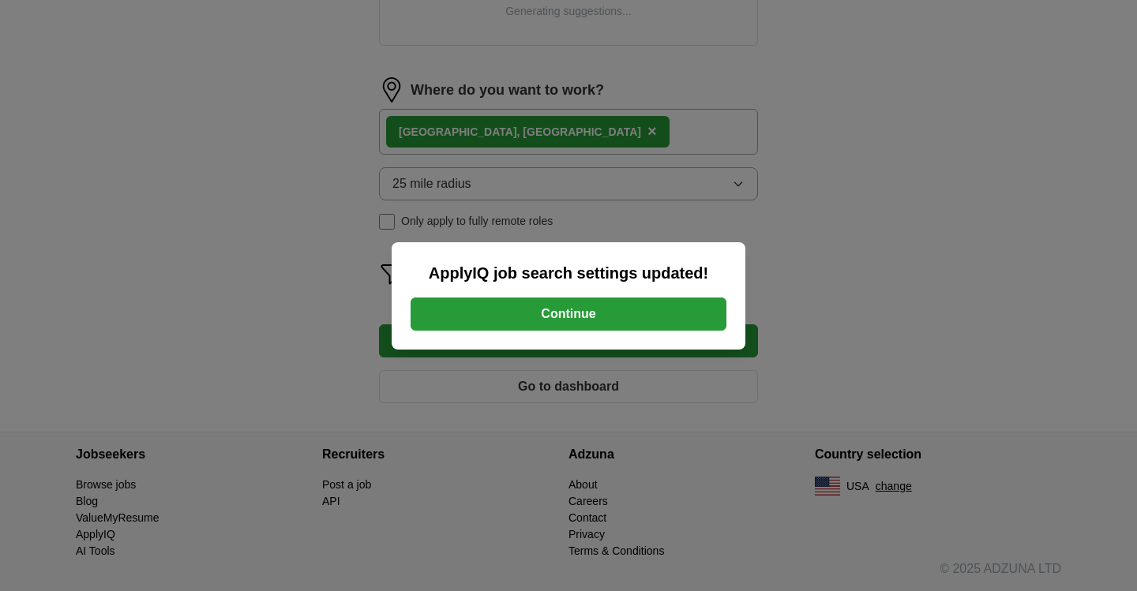
click at [506, 315] on button "Continue" at bounding box center [568, 314] width 316 height 33
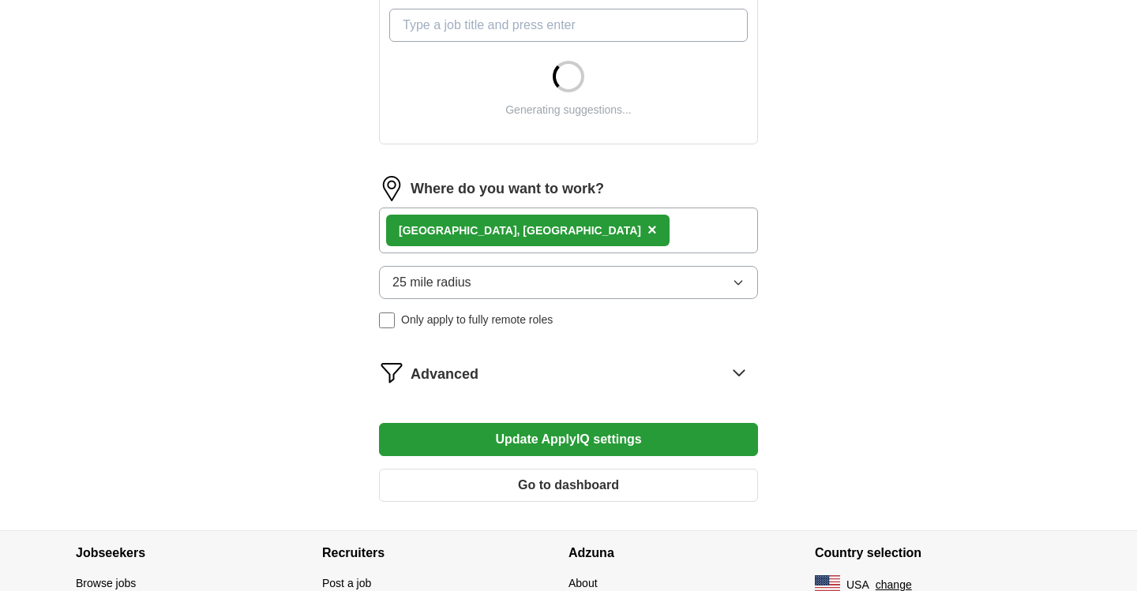
scroll to position [684, 0]
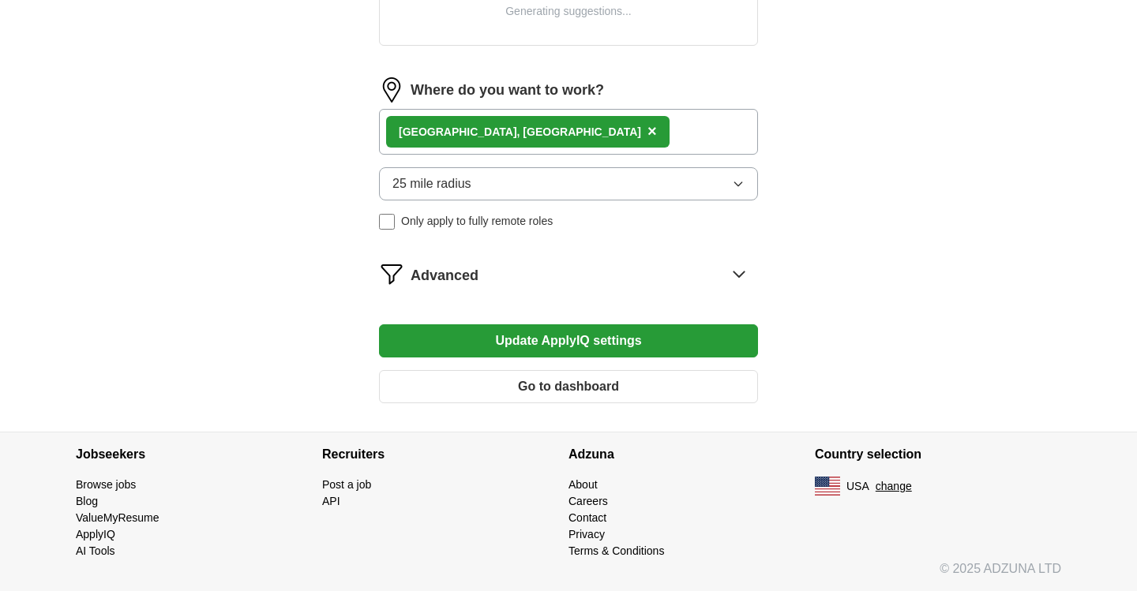
click at [610, 277] on div "Advanced" at bounding box center [583, 273] width 347 height 25
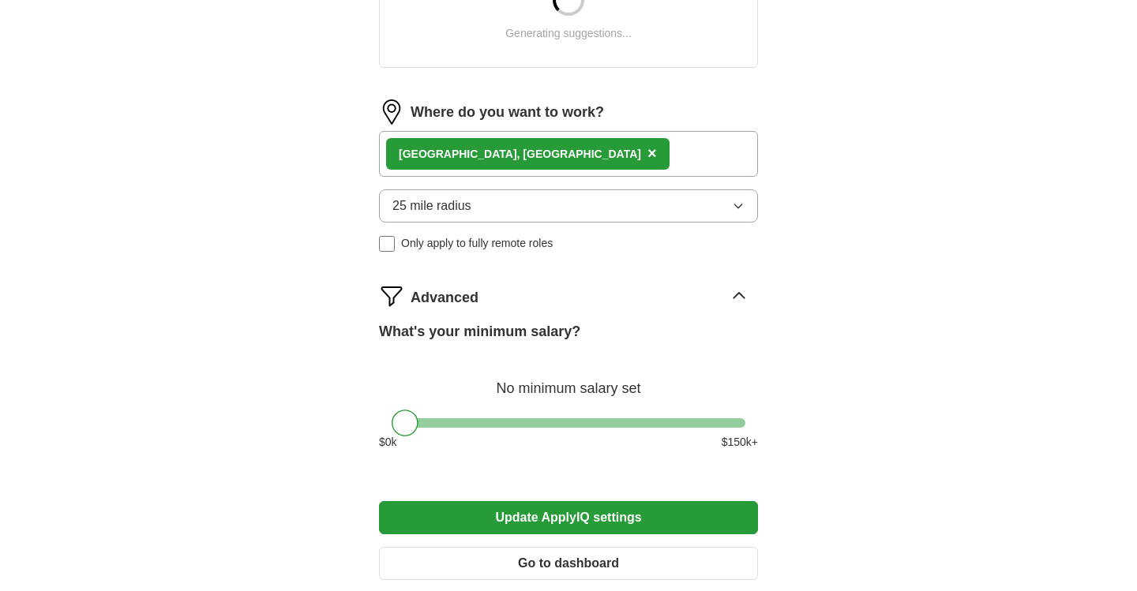
scroll to position [650, 0]
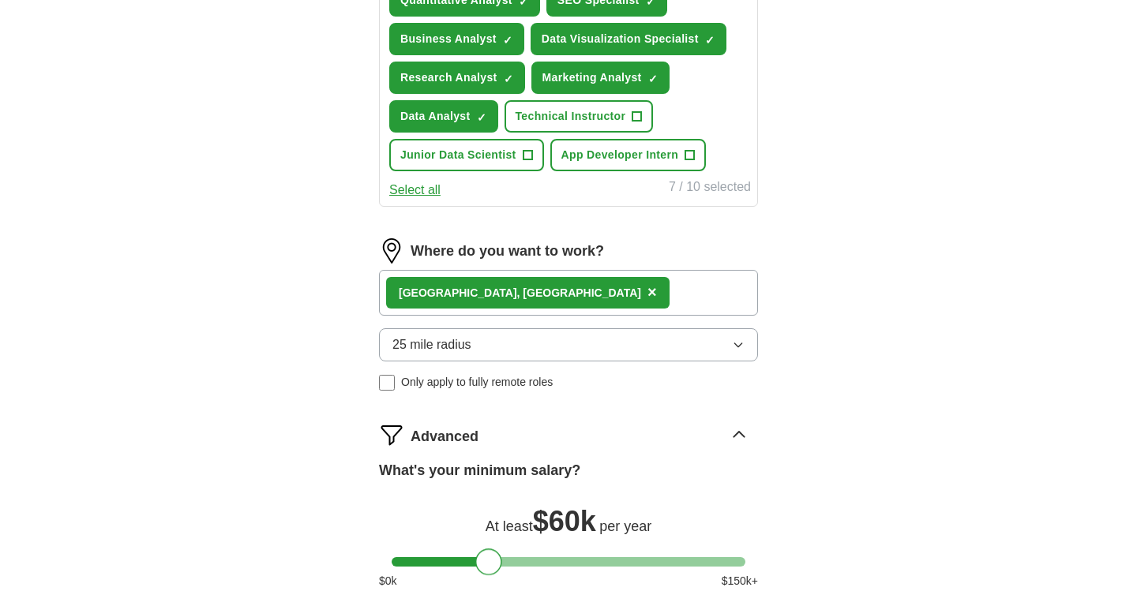
drag, startPoint x: 406, startPoint y: 437, endPoint x: 491, endPoint y: 461, distance: 88.7
click at [490, 458] on div "Advanced What's your minimum salary? At least $ 60k per year $ 0 k $ 150 k+" at bounding box center [568, 512] width 379 height 180
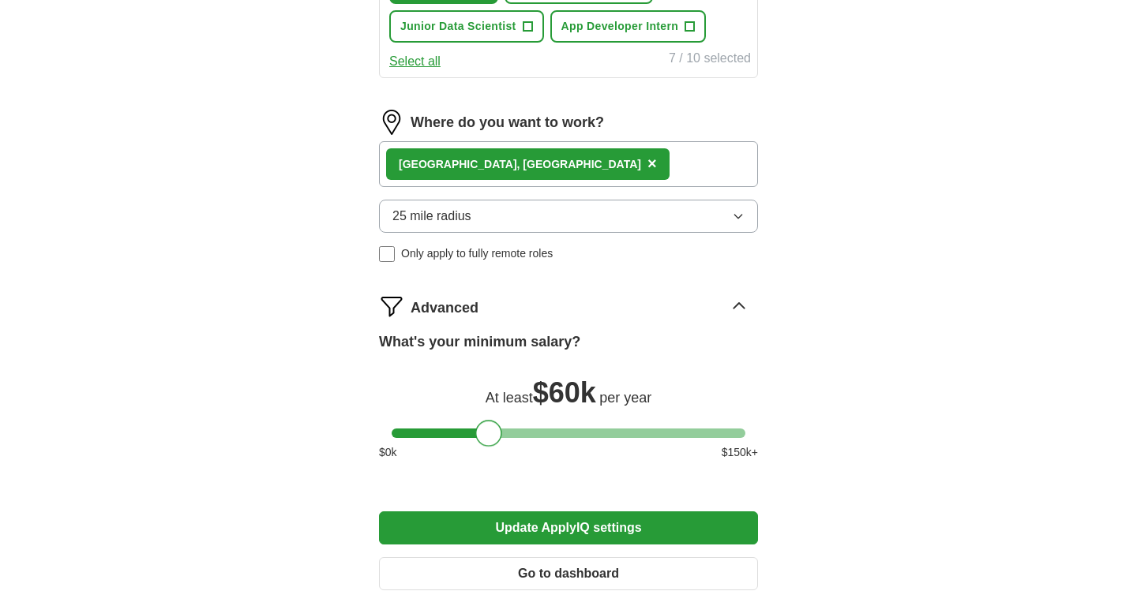
scroll to position [846, 0]
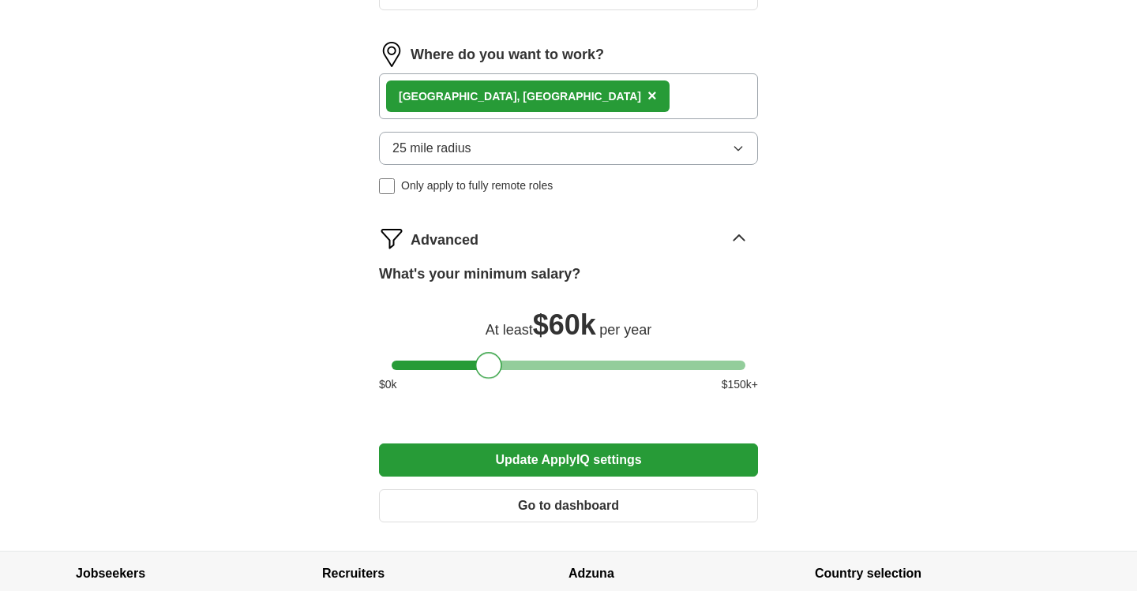
click at [592, 459] on button "Update ApplyIQ settings" at bounding box center [568, 460] width 379 height 33
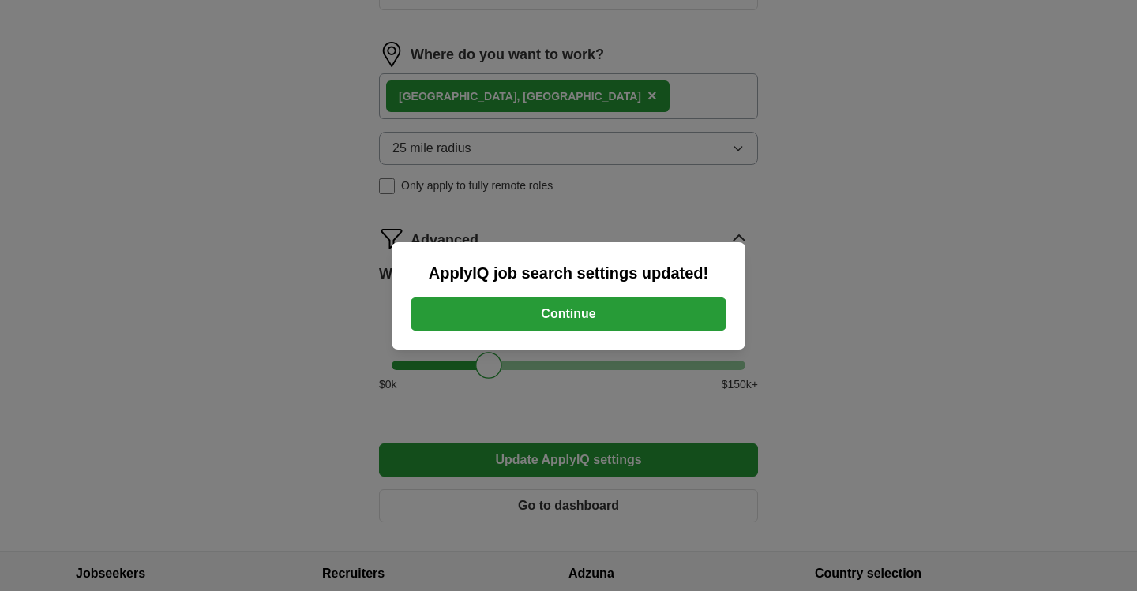
click at [673, 313] on button "Continue" at bounding box center [568, 314] width 316 height 33
